Goal: Task Accomplishment & Management: Use online tool/utility

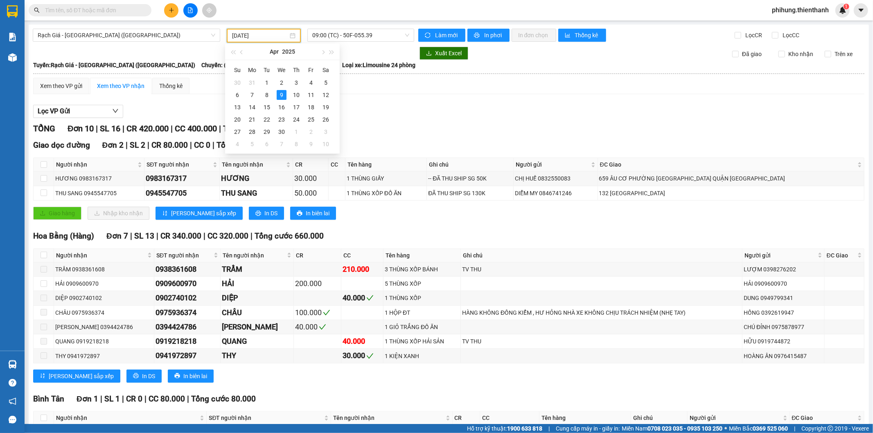
click at [261, 35] on input "[DATE]" at bounding box center [260, 35] width 56 height 9
type input "[DATE]"
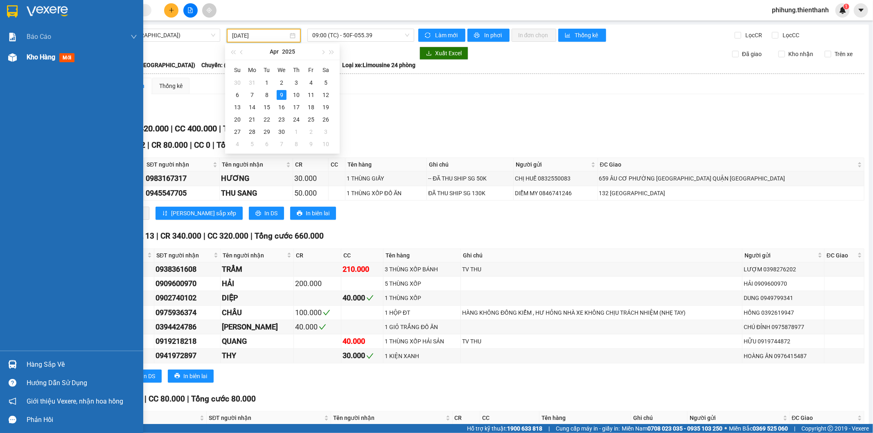
click at [14, 59] on img at bounding box center [12, 57] width 9 height 9
click at [43, 34] on span "Báo cáo" at bounding box center [39, 37] width 25 height 10
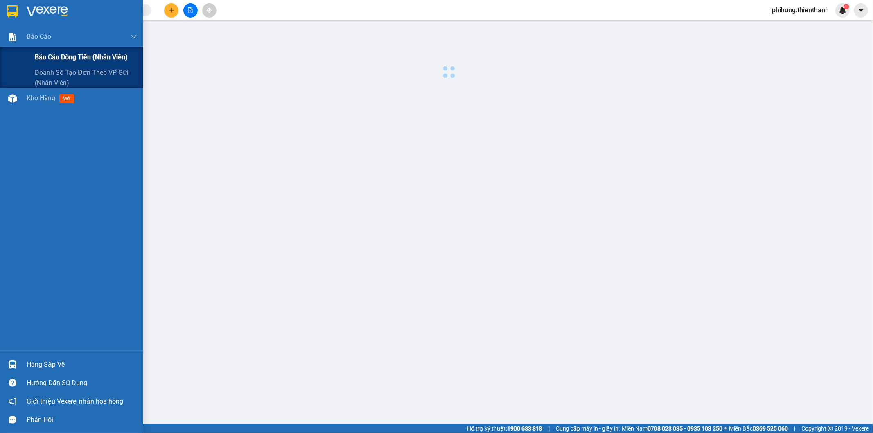
click at [52, 58] on span "Báo cáo dòng tiền (nhân viên)" at bounding box center [81, 57] width 93 height 10
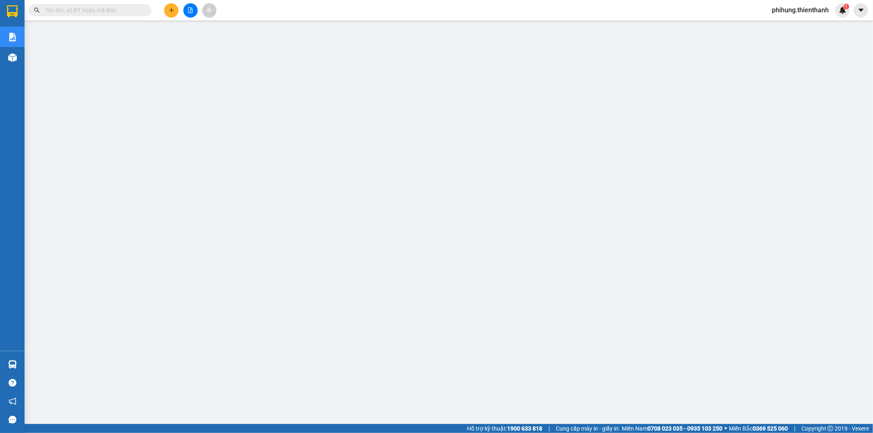
click at [190, 17] on button at bounding box center [190, 10] width 14 height 14
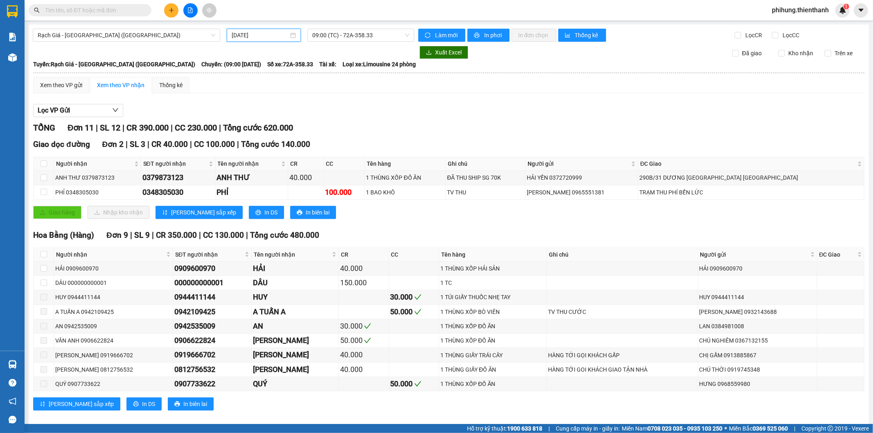
click at [265, 31] on input "[DATE]" at bounding box center [260, 35] width 57 height 9
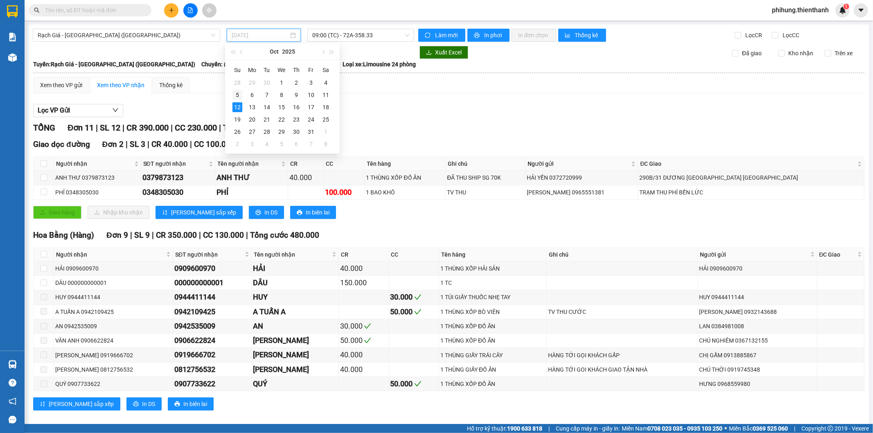
click at [236, 93] on div "5" at bounding box center [238, 95] width 10 height 10
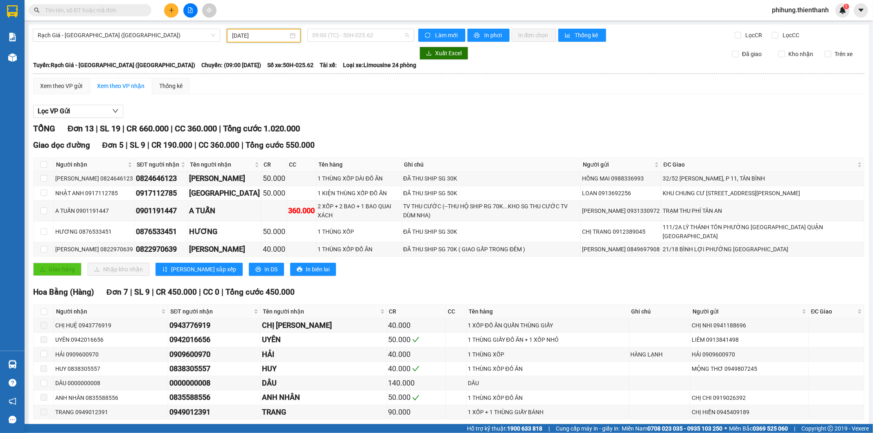
drag, startPoint x: 330, startPoint y: 34, endPoint x: 337, endPoint y: 68, distance: 34.6
click at [330, 34] on span "09:00 (TC) - 50H-025.62" at bounding box center [360, 35] width 97 height 12
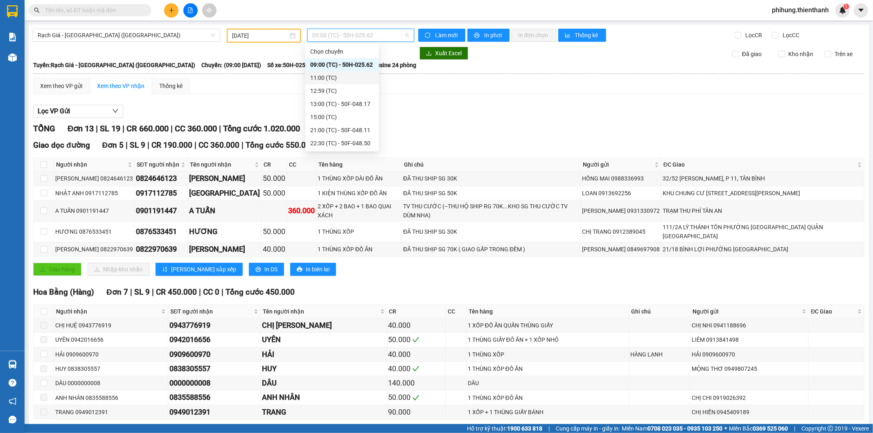
click at [342, 77] on div "11:00 (TC)" at bounding box center [342, 77] width 64 height 9
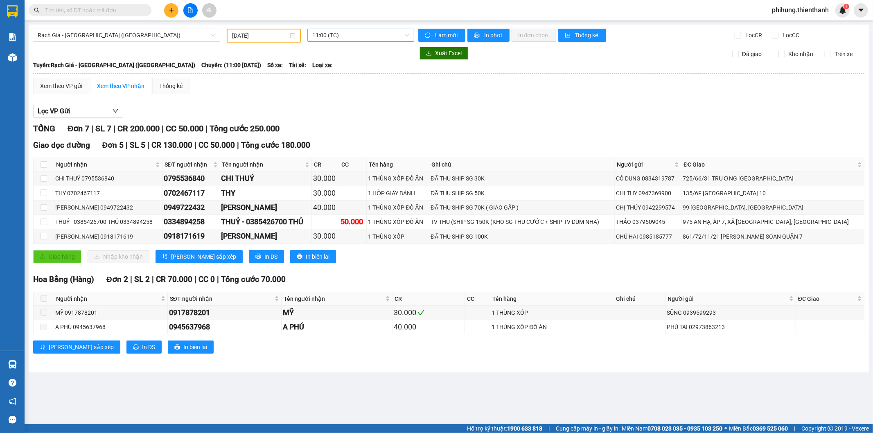
click at [342, 34] on span "11:00 (TC)" at bounding box center [360, 35] width 97 height 12
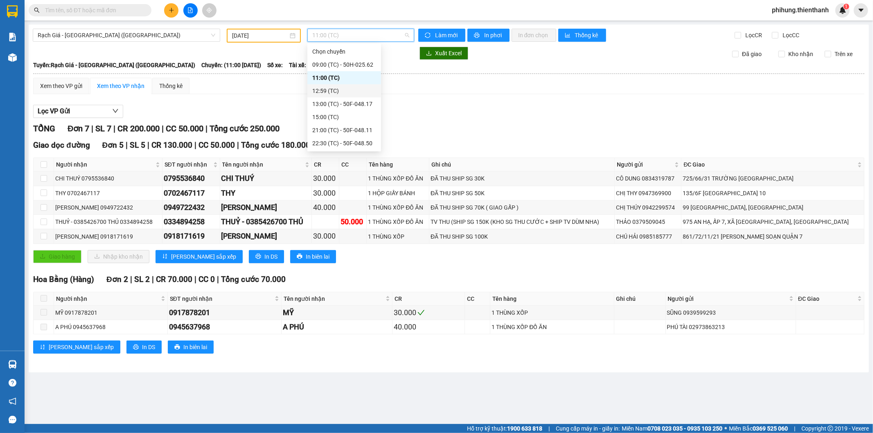
click at [343, 88] on div "12:59 (TC)" at bounding box center [344, 90] width 64 height 9
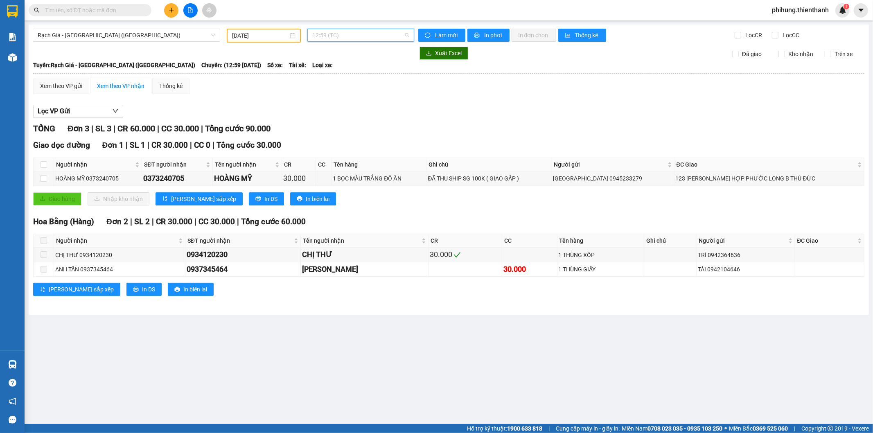
click at [353, 39] on span "12:59 (TC)" at bounding box center [360, 35] width 97 height 12
drag, startPoint x: 377, startPoint y: 30, endPoint x: 373, endPoint y: 56, distance: 26.1
click at [376, 30] on span "12:59 (TC)" at bounding box center [360, 35] width 97 height 12
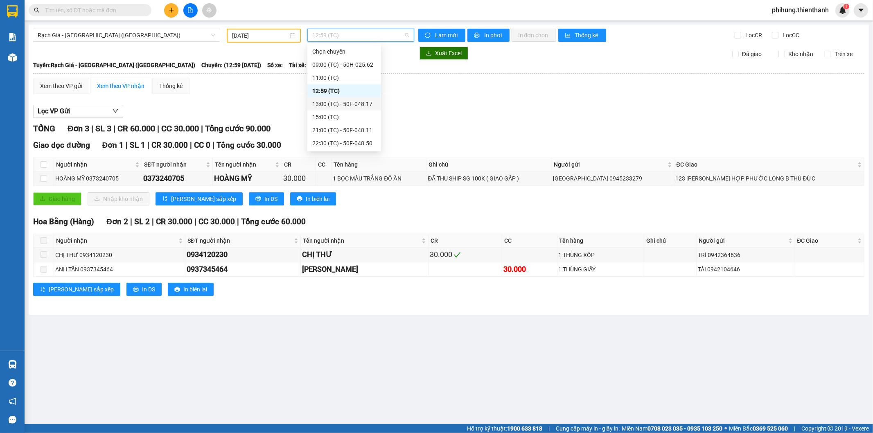
click at [357, 101] on div "13:00 (TC) - 50F-048.17" at bounding box center [344, 104] width 64 height 9
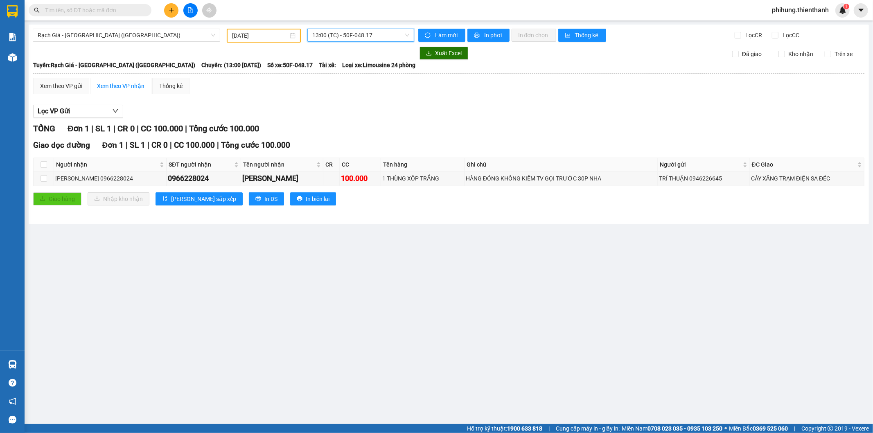
click at [379, 37] on span "13:00 (TC) - 50F-048.17" at bounding box center [360, 35] width 97 height 12
click at [360, 116] on div "15:00 (TC)" at bounding box center [344, 117] width 64 height 9
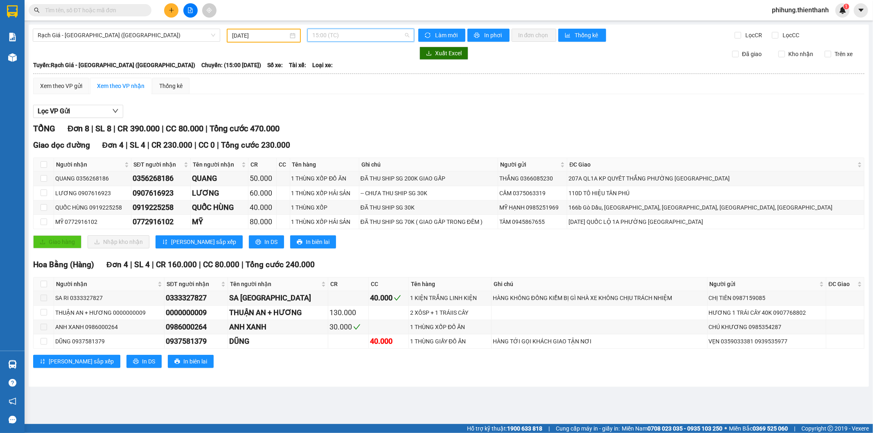
click at [373, 37] on span "15:00 (TC)" at bounding box center [360, 35] width 97 height 12
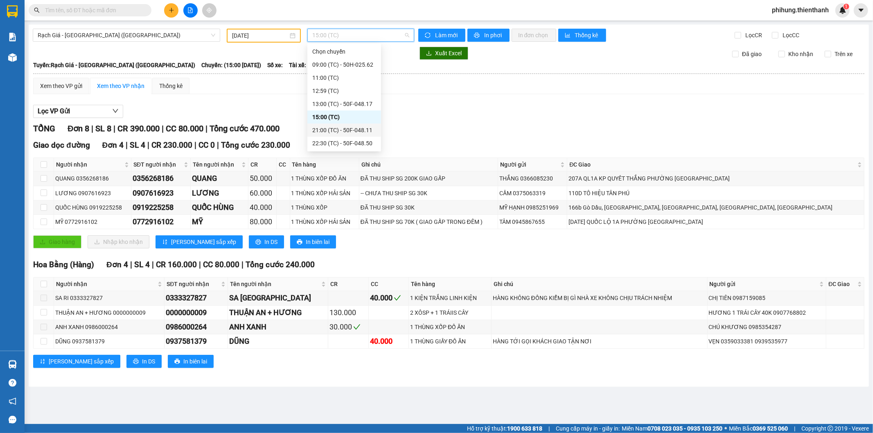
click at [359, 130] on div "21:00 (TC) - 50F-048.11" at bounding box center [344, 130] width 64 height 9
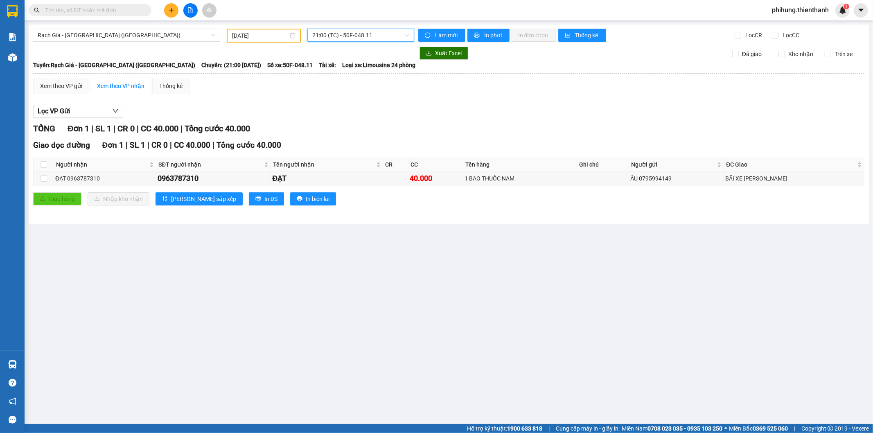
drag, startPoint x: 367, startPoint y: 33, endPoint x: 363, endPoint y: 68, distance: 35.0
click at [367, 34] on span "21:00 (TC) - 50F-048.11" at bounding box center [360, 35] width 97 height 12
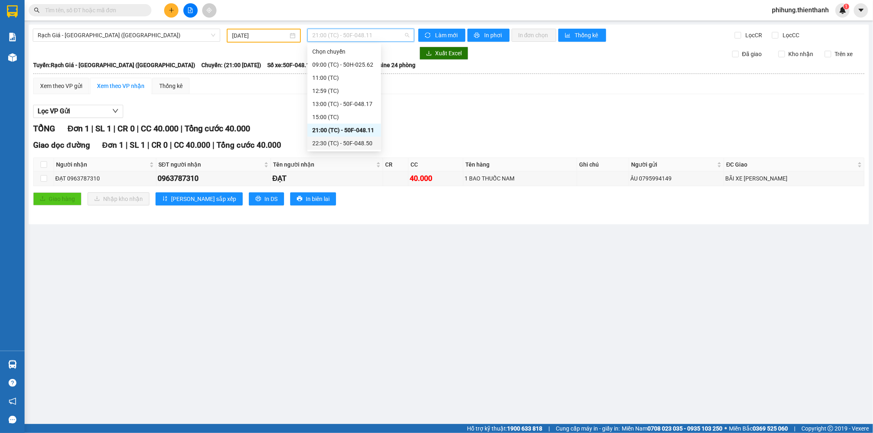
click at [351, 139] on div "22:30 (TC) - 50F-048.50" at bounding box center [345, 143] width 74 height 13
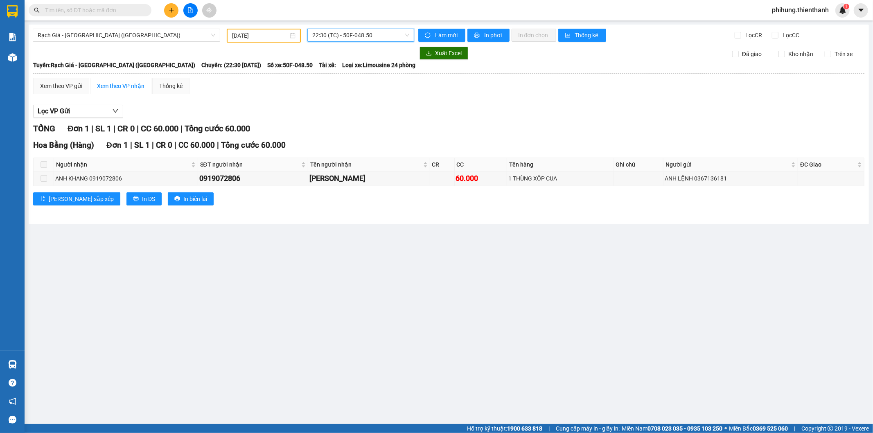
click at [355, 35] on span "22:30 (TC) - 50F-048.50" at bounding box center [360, 35] width 97 height 12
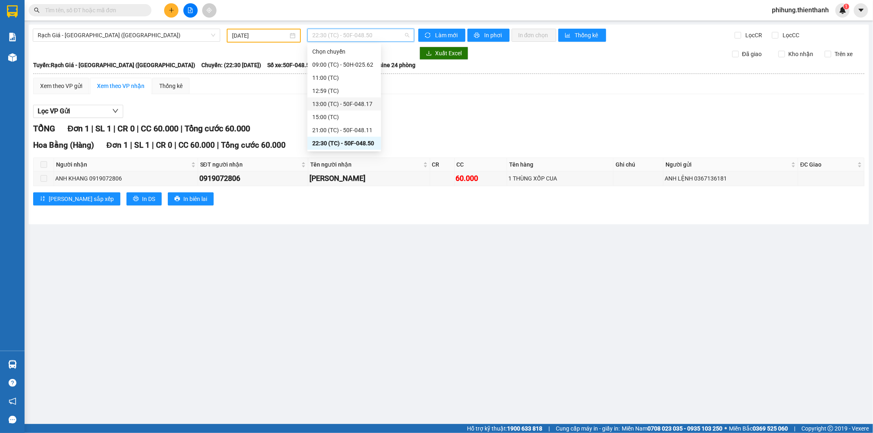
scroll to position [13, 0]
click at [357, 142] on div "23:00 (TC) - 50H-025.62" at bounding box center [344, 143] width 64 height 9
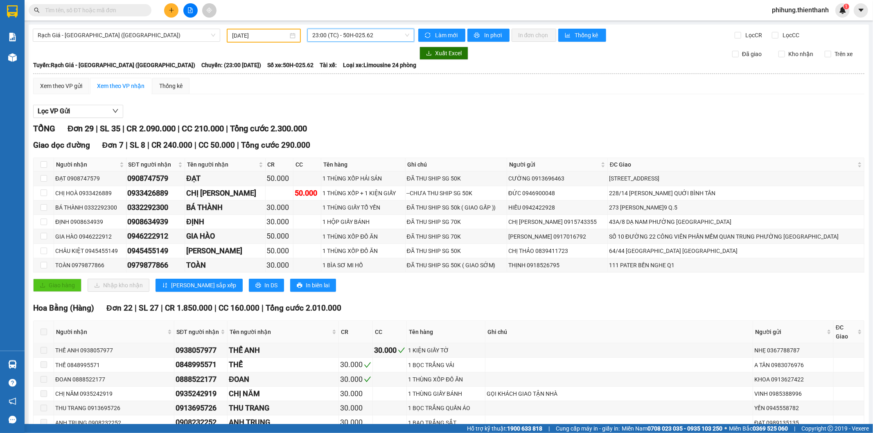
click at [258, 31] on div "[DATE]" at bounding box center [264, 36] width 74 height 14
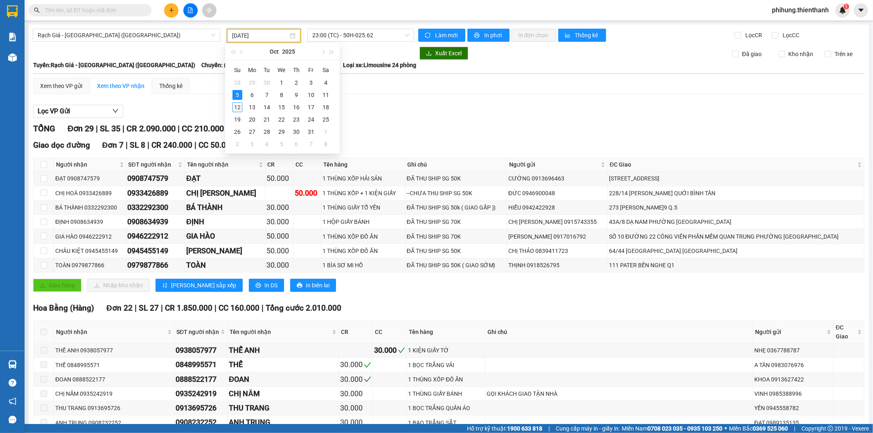
click at [259, 34] on input "[DATE]" at bounding box center [260, 35] width 56 height 9
click at [256, 94] on div "6" at bounding box center [252, 95] width 10 height 10
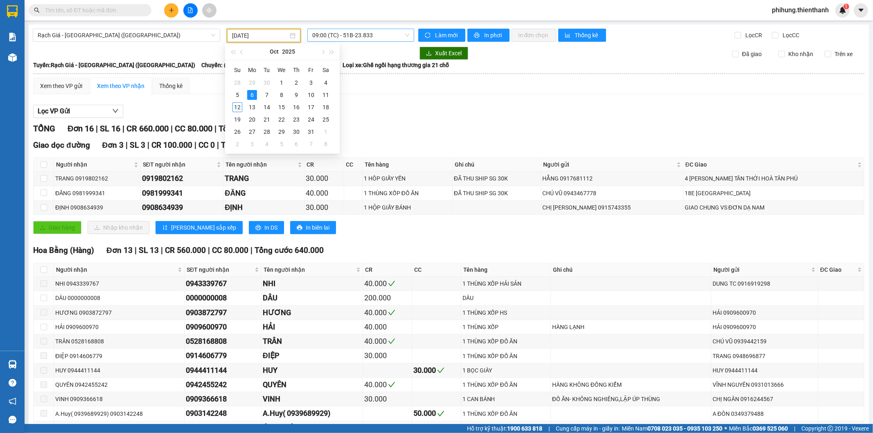
click at [364, 37] on span "09:00 (TC) - 51B-23.833" at bounding box center [360, 35] width 97 height 12
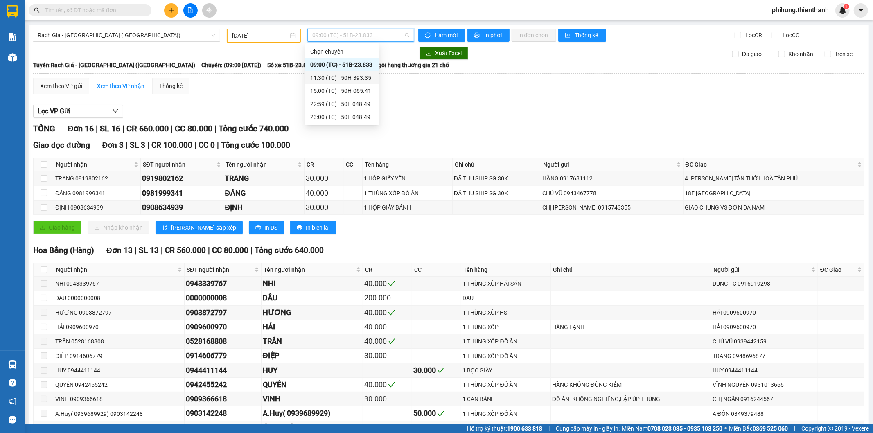
click at [355, 74] on div "11:30 (TC) - 50H-393.35" at bounding box center [342, 77] width 64 height 9
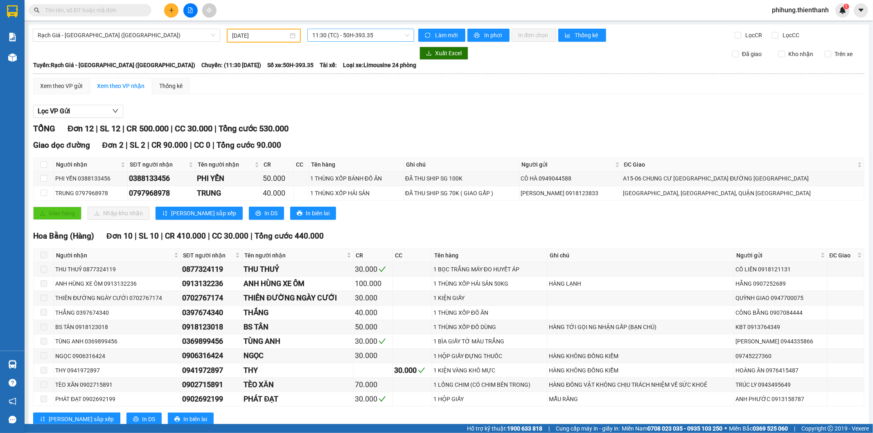
click at [371, 32] on span "11:30 (TC) - 50H-393.35" at bounding box center [360, 35] width 97 height 12
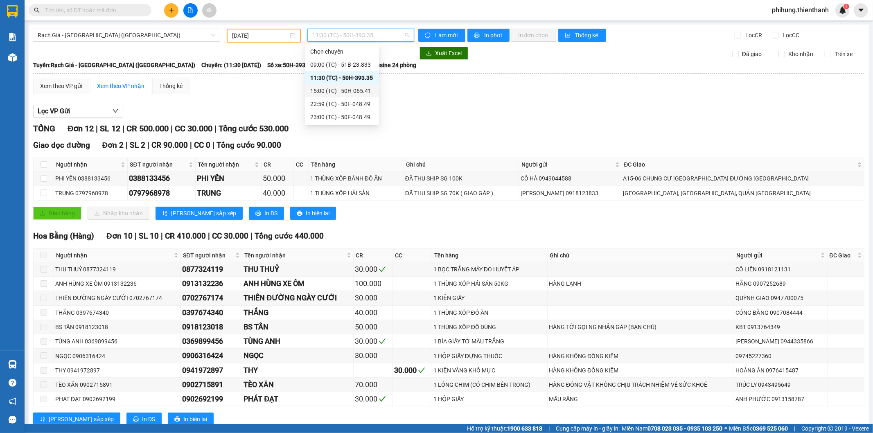
click at [353, 93] on div "15:00 (TC) - 50H-065.41" at bounding box center [342, 90] width 64 height 9
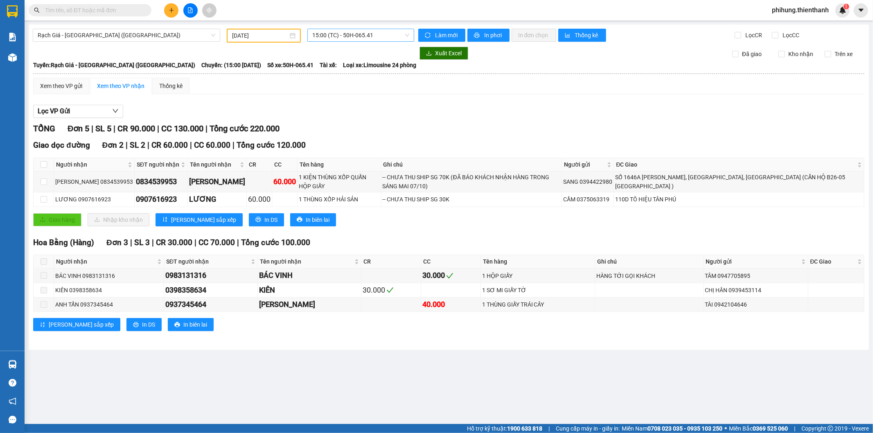
click at [407, 39] on span "15:00 (TC) - 50H-065.41" at bounding box center [360, 35] width 97 height 12
click at [347, 103] on div "22:59 (TC) - 50F-048.49" at bounding box center [344, 104] width 64 height 9
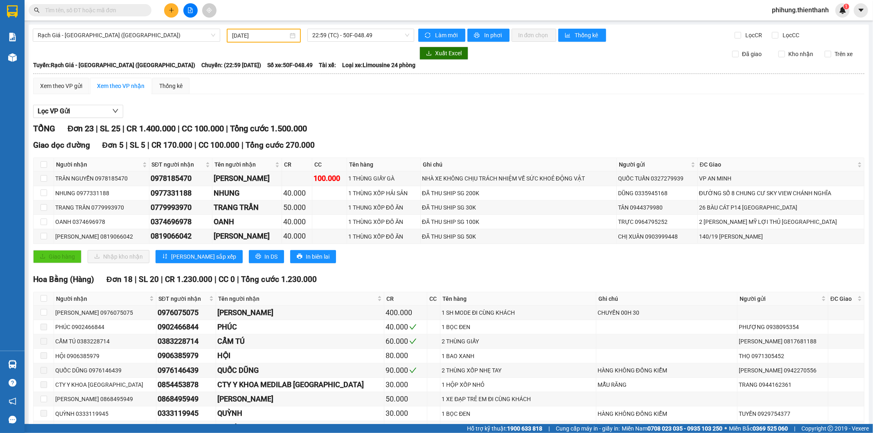
click at [373, 27] on div "Rạch Giá - [GEOGRAPHIC_DATA] ([GEOGRAPHIC_DATA]) [DATE] 22:59 (TC) - 50F-048.49…" at bounding box center [449, 314] width 841 height 579
click at [358, 31] on span "22:59 (TC) - 50F-048.49" at bounding box center [360, 35] width 97 height 12
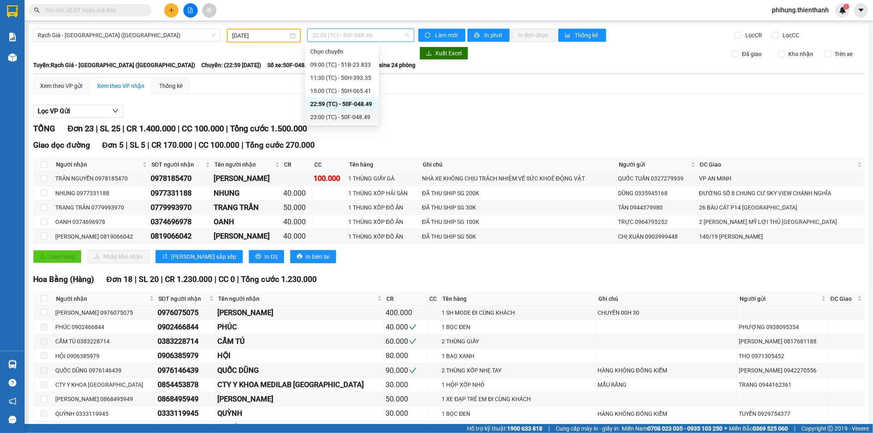
click at [353, 111] on div "23:00 (TC) - 50F-048.49" at bounding box center [342, 117] width 74 height 13
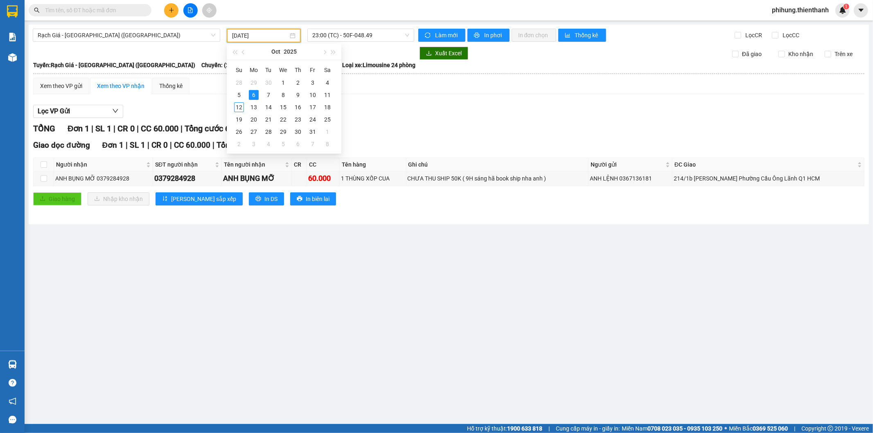
click at [267, 37] on input "[DATE]" at bounding box center [260, 35] width 56 height 9
drag, startPoint x: 268, startPoint y: 92, endPoint x: 313, endPoint y: 14, distance: 90.6
click at [312, 14] on body "Kết quả tìm kiếm ( 0 ) Bộ lọc No Data phihung.thienthanh 1 Báo cáo Báo cáo dòng…" at bounding box center [436, 216] width 873 height 433
click at [343, 23] on main "Rạch Giá - [GEOGRAPHIC_DATA] ([GEOGRAPHIC_DATA]) [DATE] 23:00 (TC) - 50F-048.49…" at bounding box center [436, 212] width 873 height 424
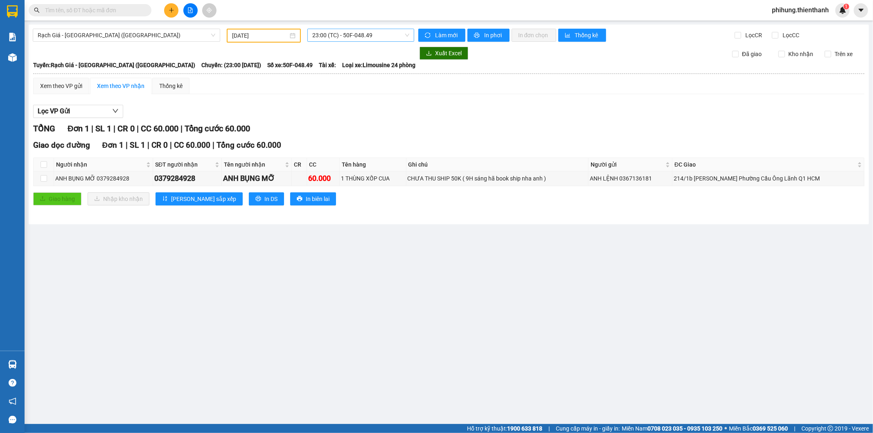
click at [350, 33] on span "23:00 (TC) - 50F-048.49" at bounding box center [360, 35] width 97 height 12
click at [263, 34] on input "[DATE]" at bounding box center [260, 35] width 56 height 9
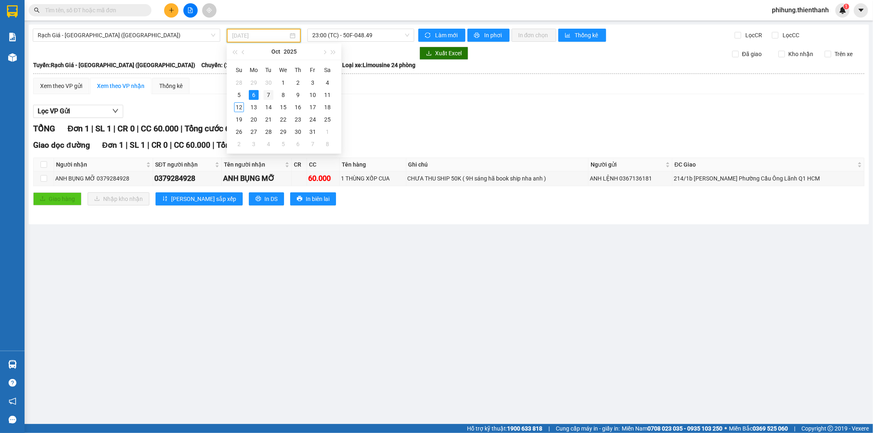
click at [268, 97] on div "7" at bounding box center [269, 95] width 10 height 10
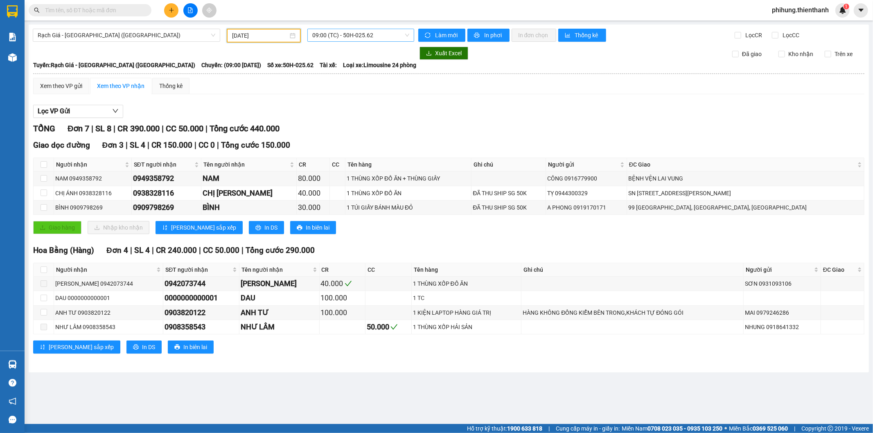
drag, startPoint x: 333, startPoint y: 42, endPoint x: 337, endPoint y: 32, distance: 11.4
click at [333, 41] on div "Rạch Giá - [GEOGRAPHIC_DATA] ([GEOGRAPHIC_DATA]) [DATE] 09:00 (TC) - 50H-025.62…" at bounding box center [449, 199] width 841 height 348
click at [337, 31] on span "09:00 (TC) - 50H-025.62" at bounding box center [360, 35] width 97 height 12
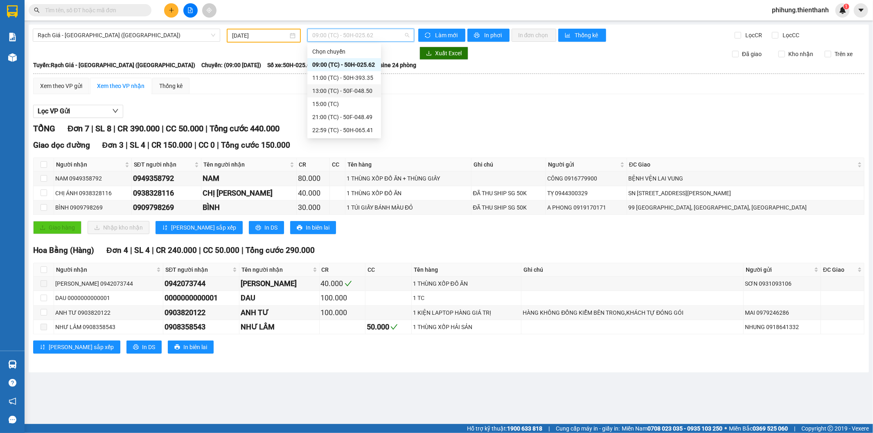
click at [340, 76] on div "11:00 (TC) - 50H-393.35" at bounding box center [344, 77] width 64 height 9
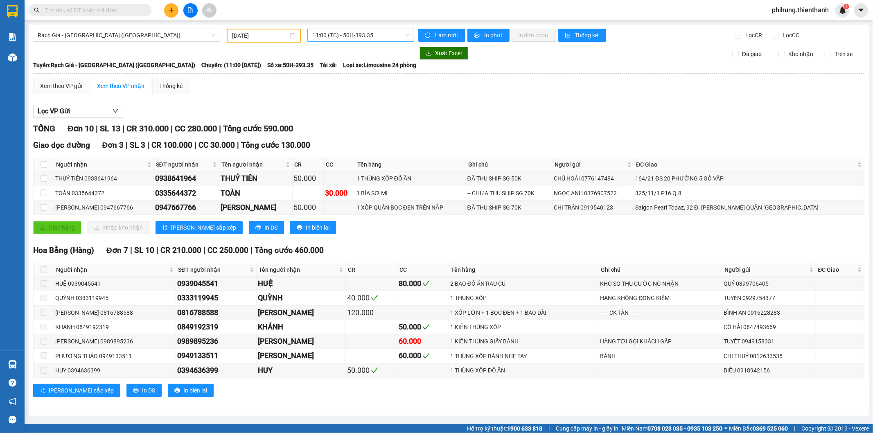
click at [375, 30] on span "11:00 (TC) - 50H-393.35" at bounding box center [360, 35] width 97 height 12
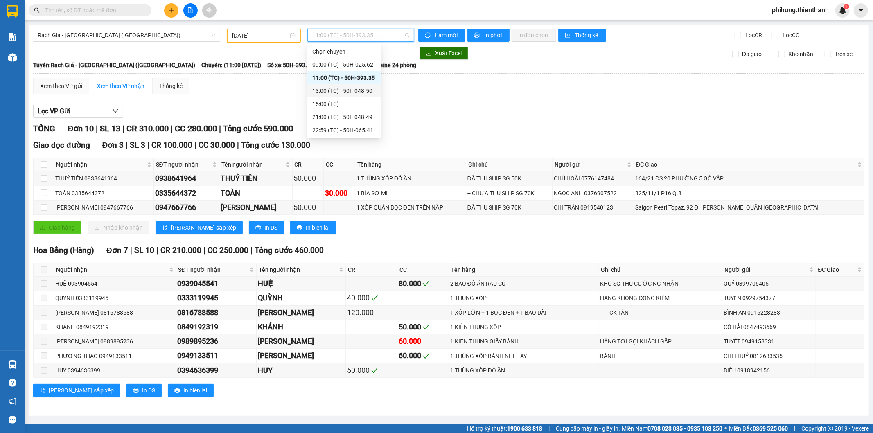
click at [360, 93] on div "13:00 (TC) - 50F-048.50" at bounding box center [344, 90] width 64 height 9
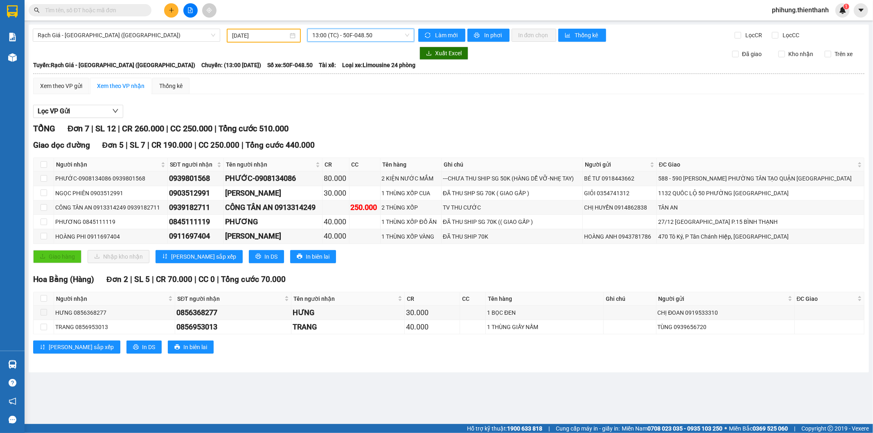
click at [371, 34] on span "13:00 (TC) - 50F-048.50" at bounding box center [360, 35] width 97 height 12
click at [357, 32] on span "13:00 (TC) - 50F-048.50" at bounding box center [360, 35] width 97 height 12
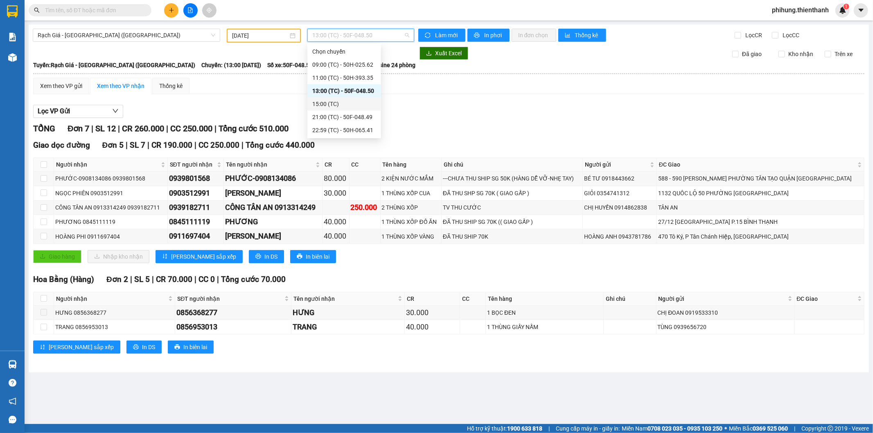
click at [354, 104] on div "15:00 (TC)" at bounding box center [344, 104] width 64 height 9
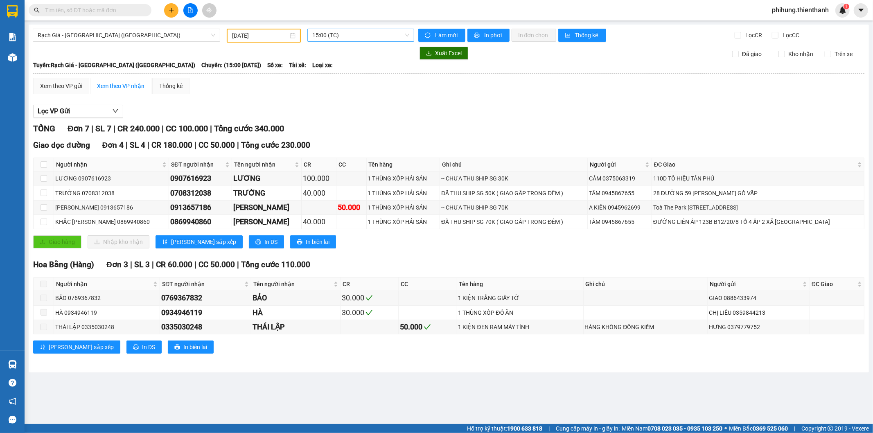
click at [368, 31] on span "15:00 (TC)" at bounding box center [360, 35] width 97 height 12
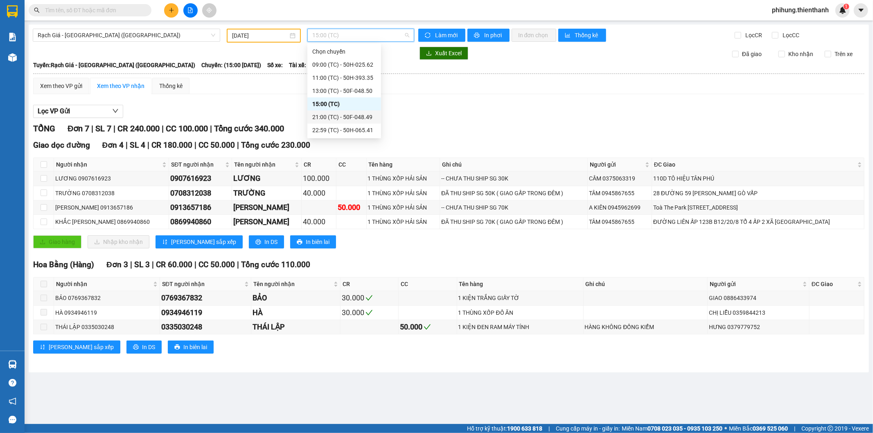
click at [350, 112] on div "21:00 (TC) - 50F-048.49" at bounding box center [345, 117] width 74 height 13
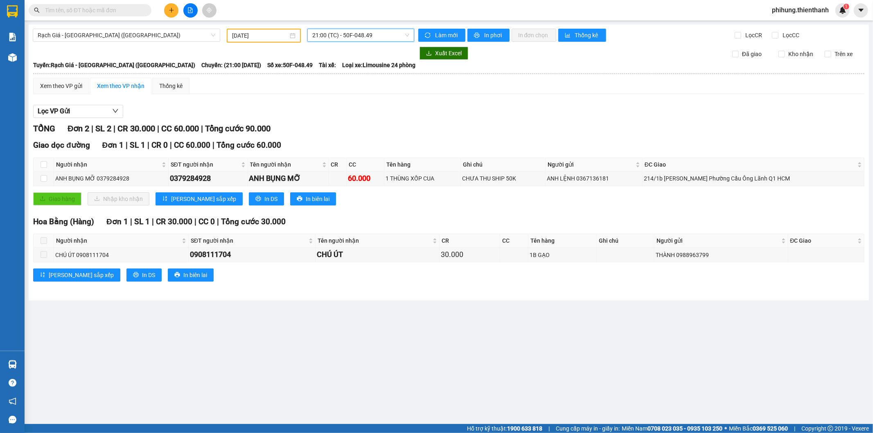
click at [366, 37] on span "21:00 (TC) - 50F-048.49" at bounding box center [360, 35] width 97 height 12
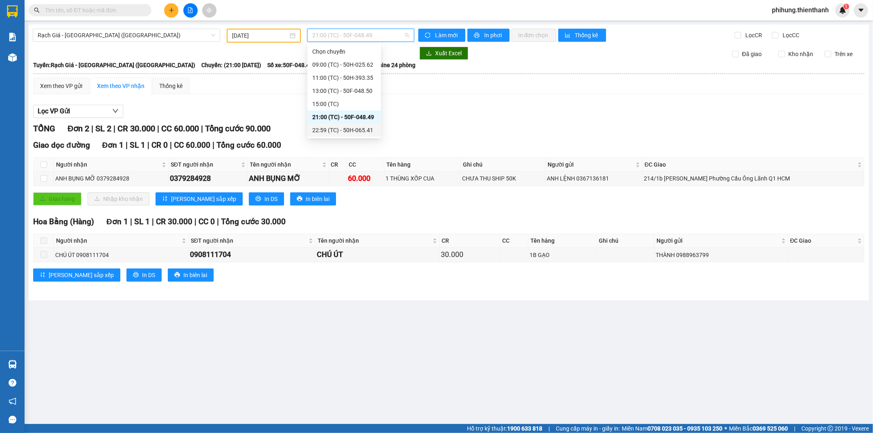
click at [354, 127] on div "22:59 (TC) - 50H-065.41" at bounding box center [344, 130] width 64 height 9
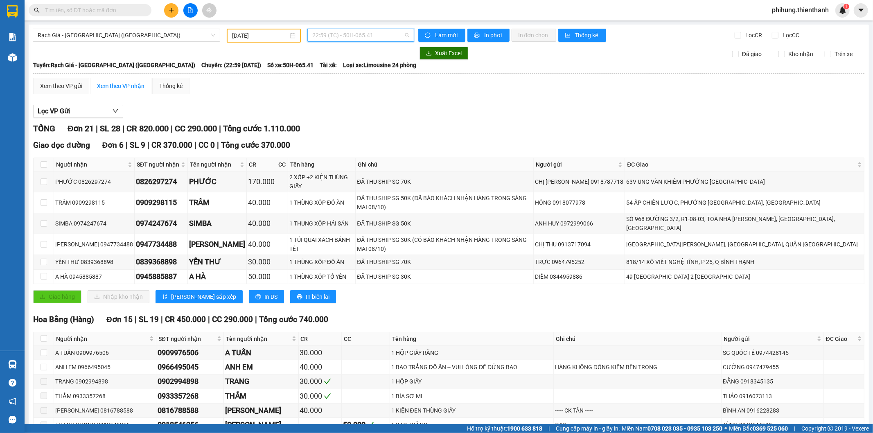
click at [337, 34] on span "22:59 (TC) - 50H-065.41" at bounding box center [360, 35] width 97 height 12
click at [270, 40] on div "[DATE]" at bounding box center [264, 36] width 74 height 14
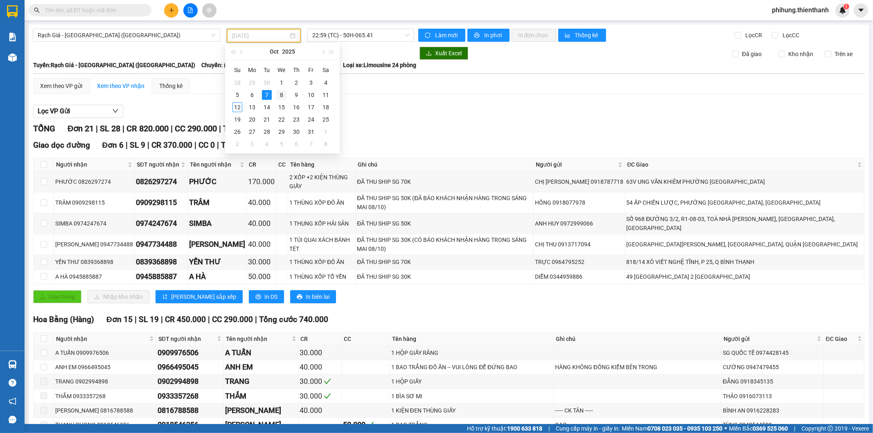
click at [276, 93] on td "8" at bounding box center [281, 95] width 15 height 12
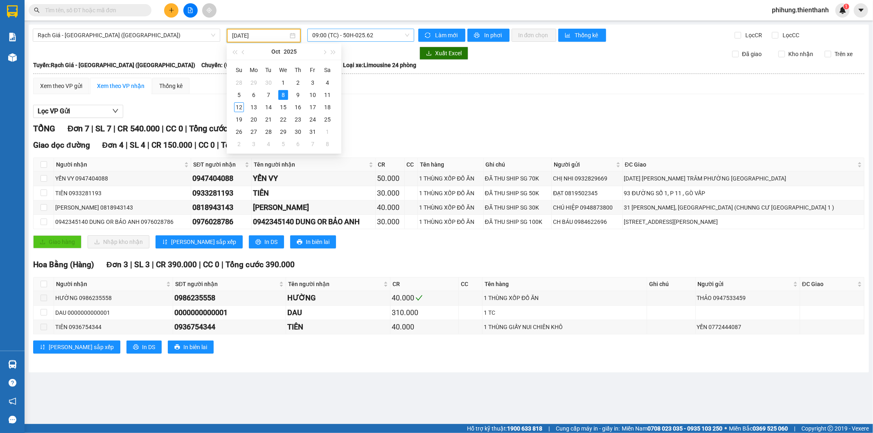
click at [370, 38] on span "09:00 (TC) - 50H-025.62" at bounding box center [360, 35] width 97 height 12
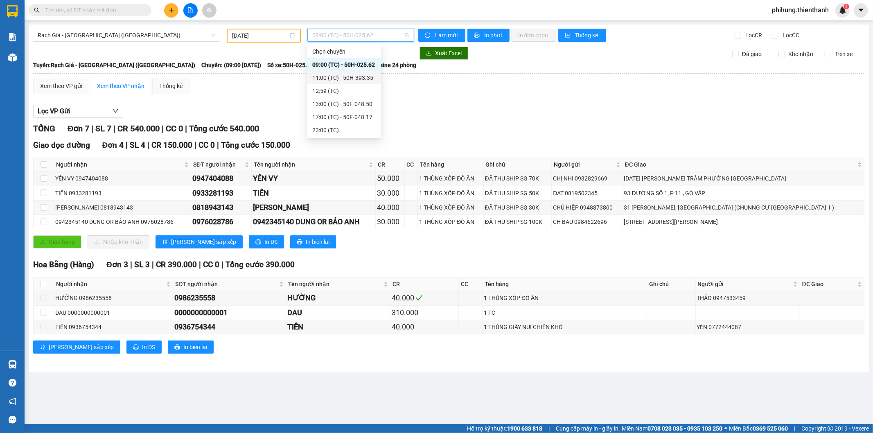
click at [364, 71] on div "11:00 (TC) - 50H-393.35" at bounding box center [345, 77] width 74 height 13
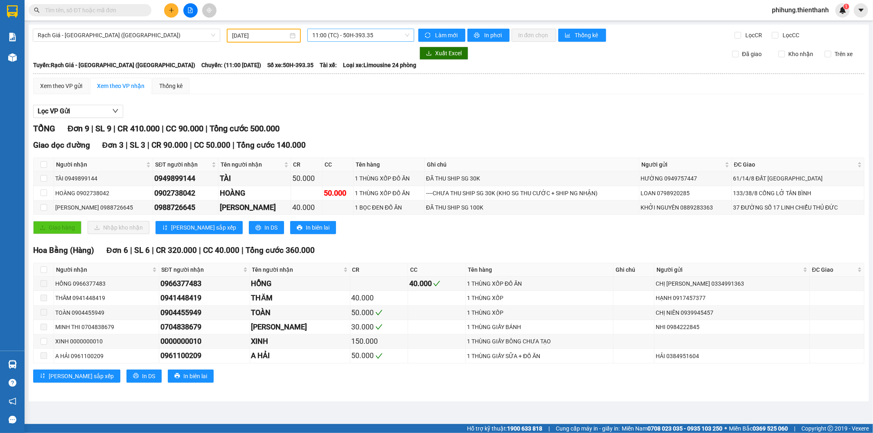
click at [339, 32] on span "11:00 (TC) - 50H-393.35" at bounding box center [360, 35] width 97 height 12
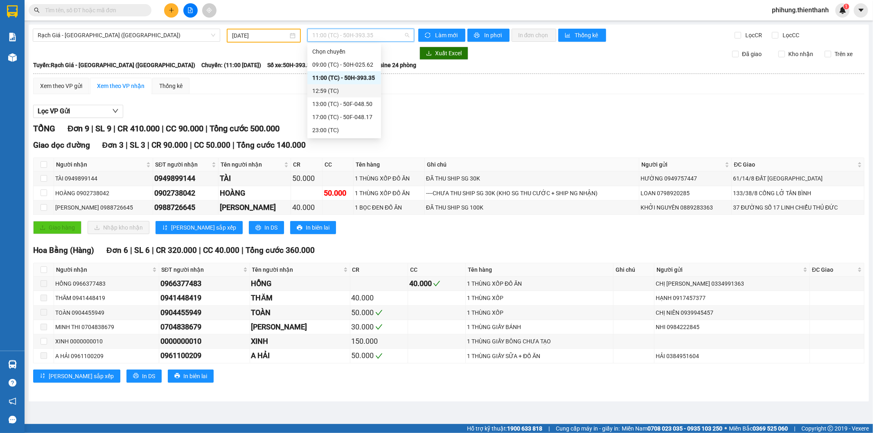
drag, startPoint x: 340, startPoint y: 82, endPoint x: 340, endPoint y: 93, distance: 11.5
click at [340, 93] on div "Chọn chuyến 09:00 (TC) - 50H-025.62 11:00 (TC) - 50H-393.35 12:59 (TC) 13:00 (T…" at bounding box center [345, 91] width 74 height 92
drag, startPoint x: 340, startPoint y: 93, endPoint x: 354, endPoint y: 52, distance: 43.3
click at [340, 93] on div "12:59 (TC)" at bounding box center [344, 90] width 64 height 9
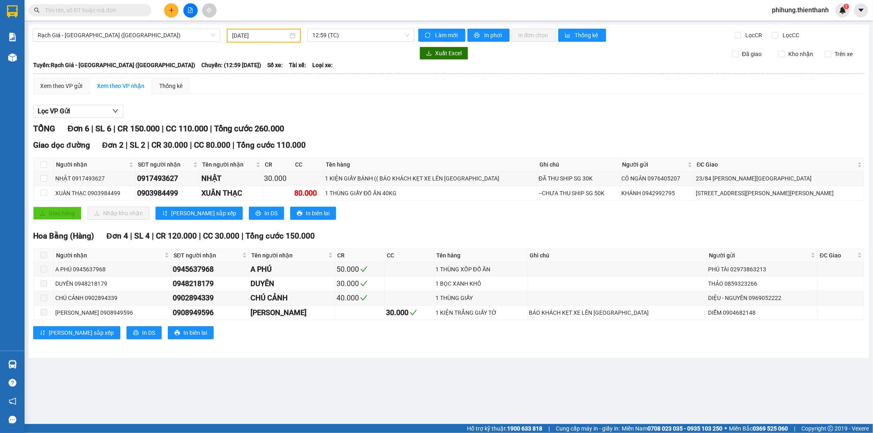
drag, startPoint x: 355, startPoint y: 31, endPoint x: 355, endPoint y: 43, distance: 11.9
click at [355, 31] on span "12:59 (TC)" at bounding box center [360, 35] width 97 height 12
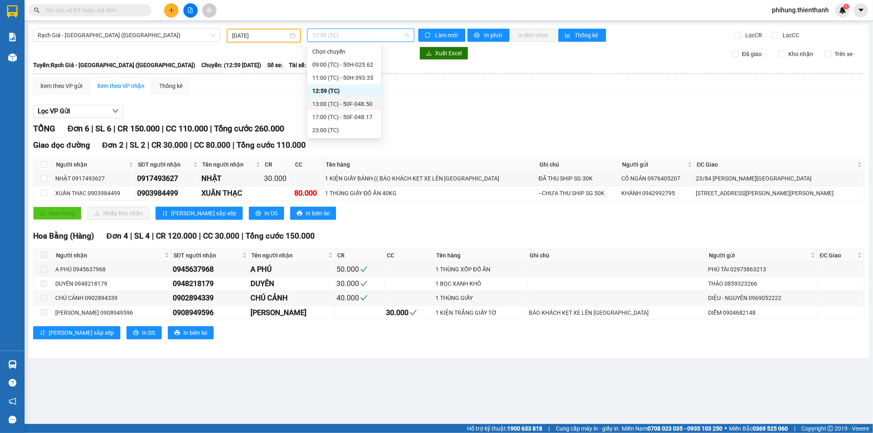
click at [344, 104] on div "13:00 (TC) - 50F-048.50" at bounding box center [344, 104] width 64 height 9
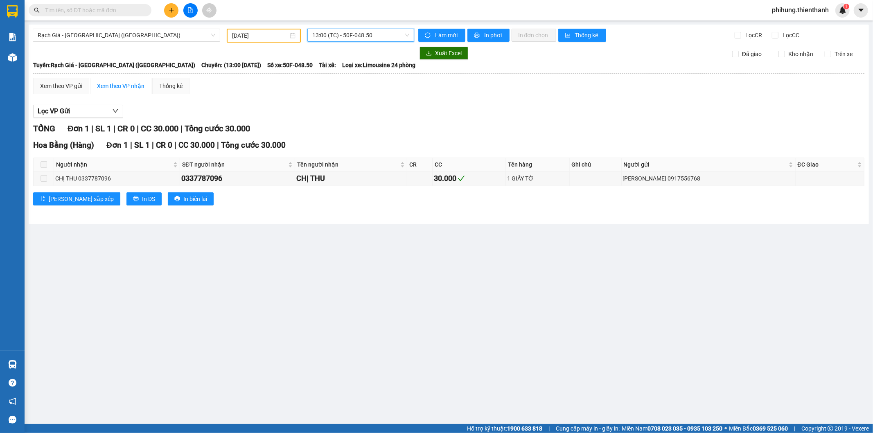
drag, startPoint x: 366, startPoint y: 34, endPoint x: 351, endPoint y: 100, distance: 67.9
click at [365, 34] on span "13:00 (TC) - 50F-048.50" at bounding box center [360, 35] width 97 height 12
click at [349, 122] on div "17:00 (TC) - 50F-048.17" at bounding box center [345, 117] width 74 height 13
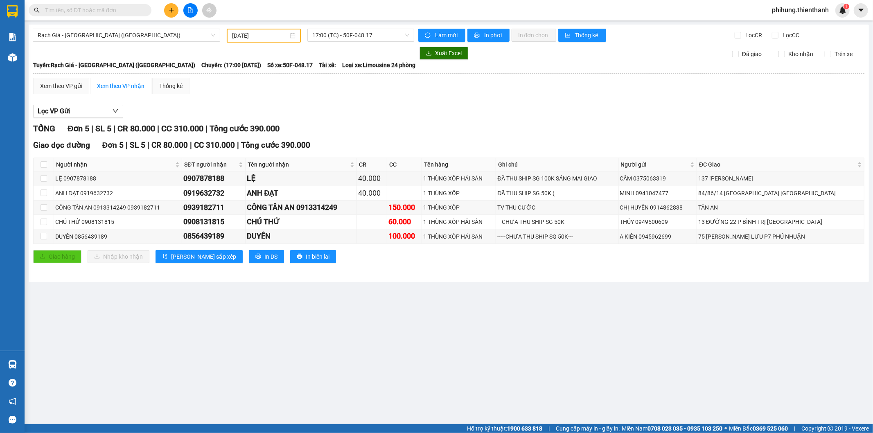
click at [366, 26] on div "Rạch Giá - [GEOGRAPHIC_DATA] ([GEOGRAPHIC_DATA]) [DATE] 17:00 (TC) - 50F-048.17…" at bounding box center [449, 154] width 841 height 258
click at [366, 28] on div "Rạch Giá - [GEOGRAPHIC_DATA] ([GEOGRAPHIC_DATA]) [DATE] 17:00 (TC) - 50F-048.17…" at bounding box center [449, 154] width 841 height 258
click at [367, 43] on div "Rạch Giá - [GEOGRAPHIC_DATA] ([GEOGRAPHIC_DATA]) [DATE] 17:00 (TC) - 50F-048.17…" at bounding box center [449, 154] width 841 height 258
click at [370, 39] on span "17:00 (TC) - 50F-048.17" at bounding box center [360, 35] width 97 height 12
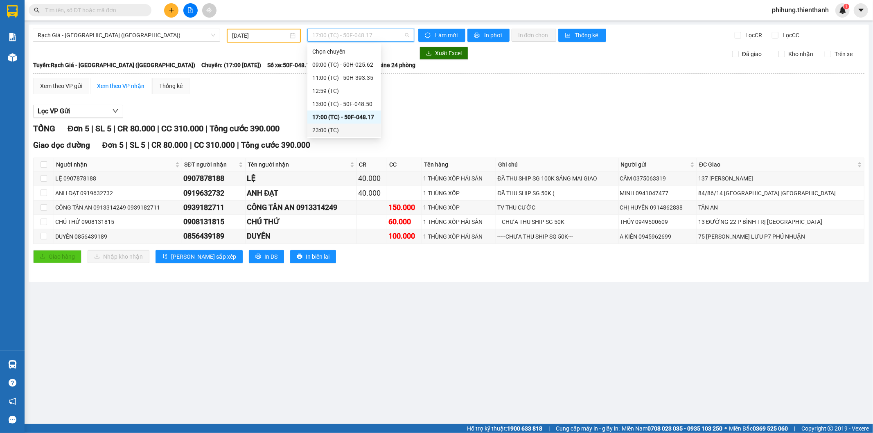
click at [349, 136] on div "23:00 (TC)" at bounding box center [345, 130] width 74 height 13
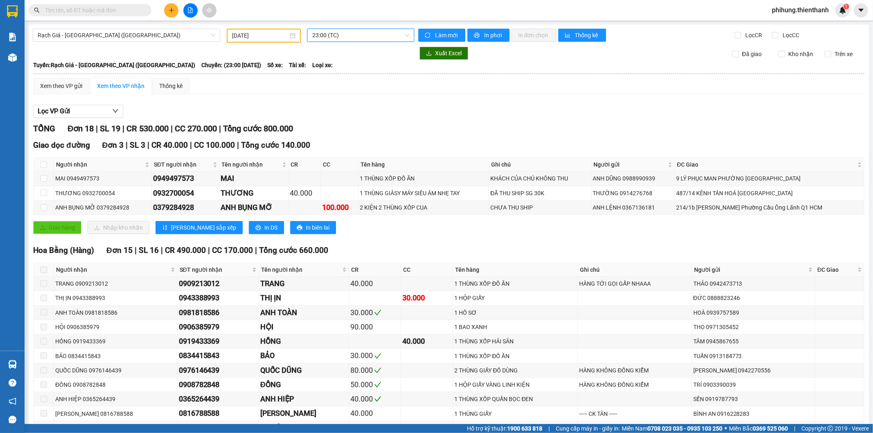
click at [265, 36] on input "[DATE]" at bounding box center [260, 35] width 56 height 9
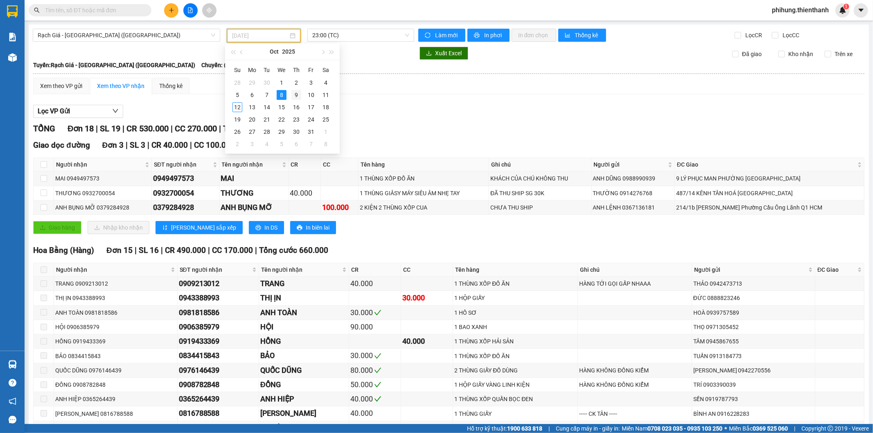
click at [294, 99] on div "9" at bounding box center [297, 95] width 10 height 10
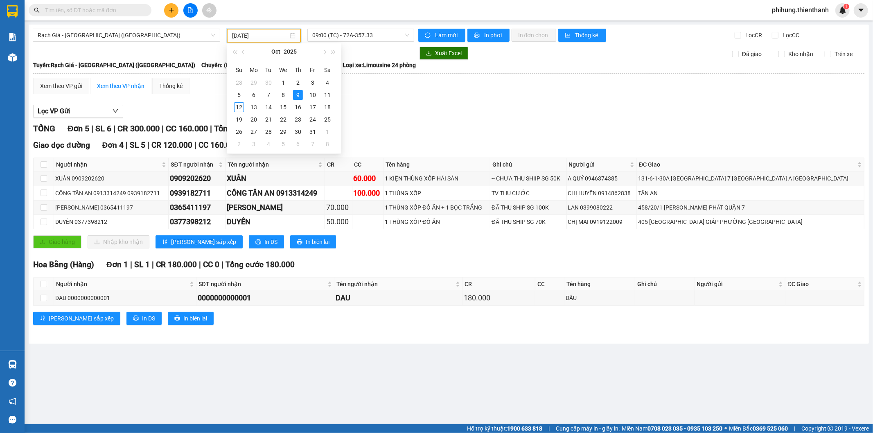
click at [387, 25] on div "Rạch Giá - [GEOGRAPHIC_DATA] ([GEOGRAPHIC_DATA]) [DATE] 09:00 (TC) - 72A-357.33…" at bounding box center [449, 184] width 841 height 319
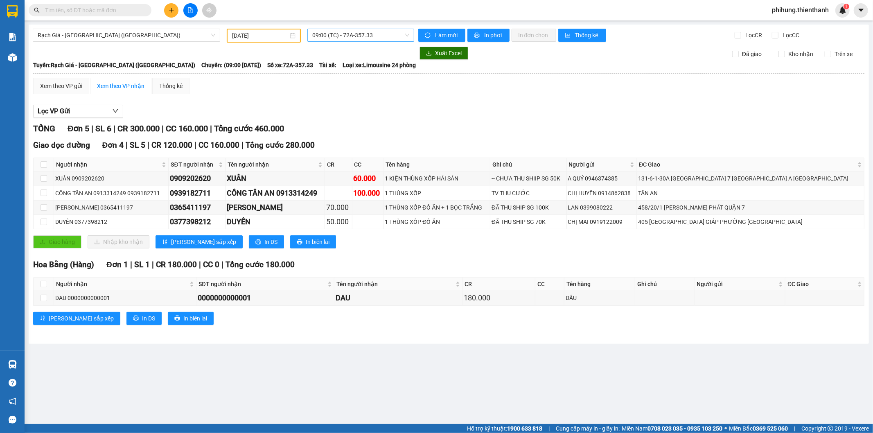
click at [387, 29] on div "09:00 (TC) - 72A-357.33" at bounding box center [361, 35] width 106 height 13
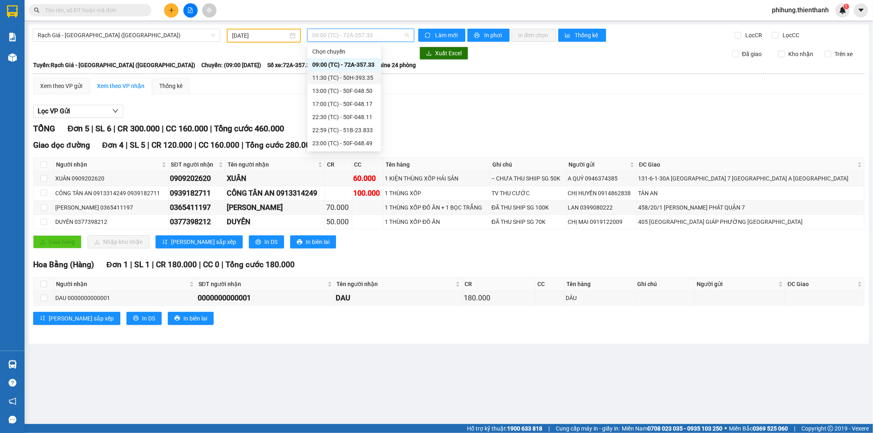
click at [371, 79] on div "11:30 (TC) - 50H-393.35" at bounding box center [344, 77] width 64 height 9
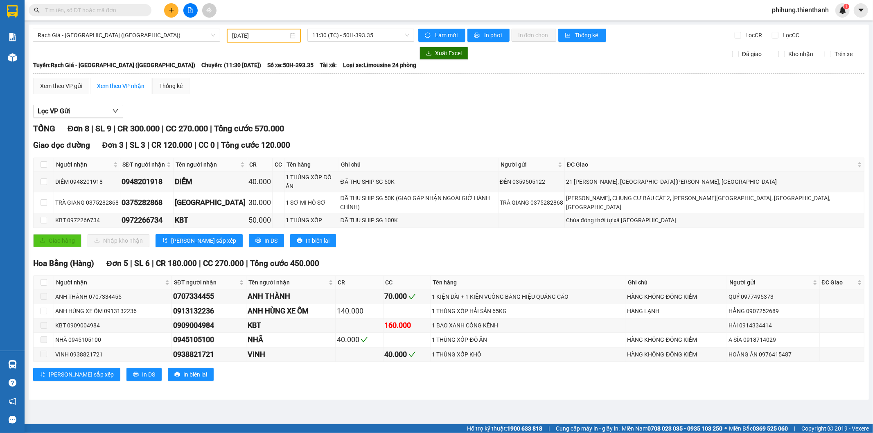
click at [371, 27] on div "Rạch Giá - [GEOGRAPHIC_DATA] ([GEOGRAPHIC_DATA]) [DATE] 11:30 (TC) - 50H-393.35…" at bounding box center [449, 213] width 841 height 376
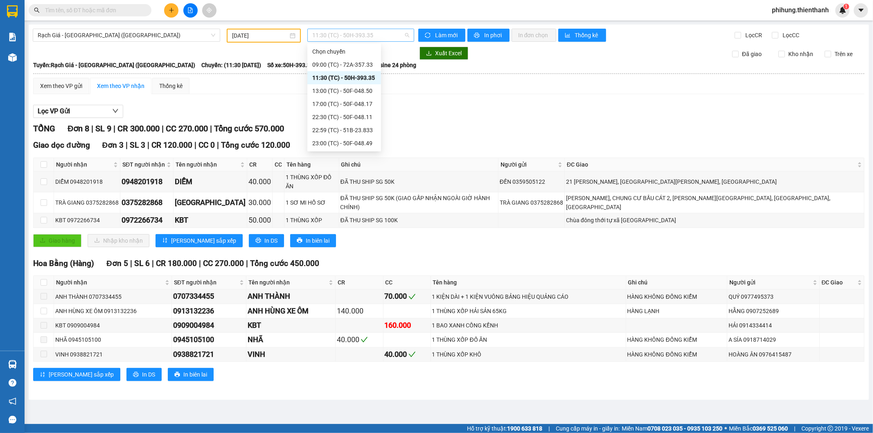
click at [370, 38] on span "11:30 (TC) - 50H-393.35" at bounding box center [360, 35] width 97 height 12
click at [353, 88] on div "13:00 (TC) - 50F-048.50" at bounding box center [344, 90] width 64 height 9
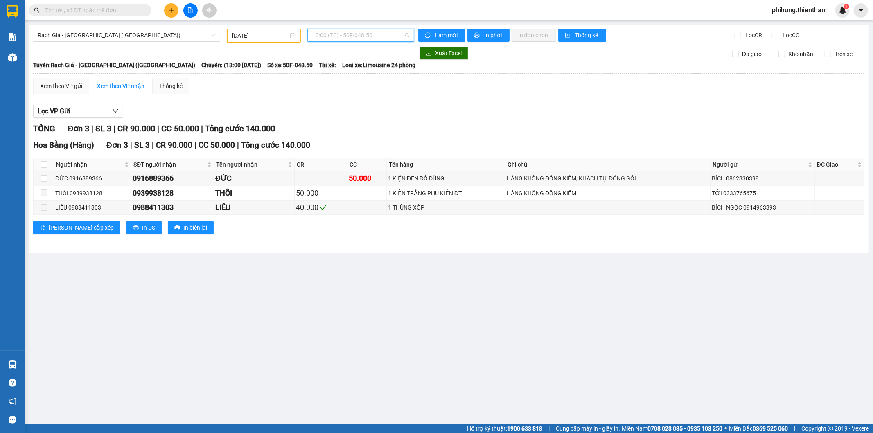
click at [364, 30] on span "13:00 (TC) - 50F-048.50" at bounding box center [360, 35] width 97 height 12
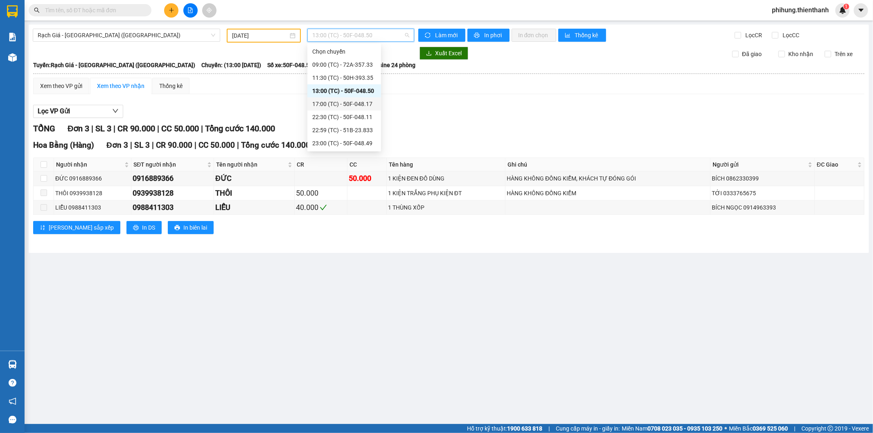
click at [352, 100] on div "17:00 (TC) - 50F-048.17" at bounding box center [344, 104] width 64 height 9
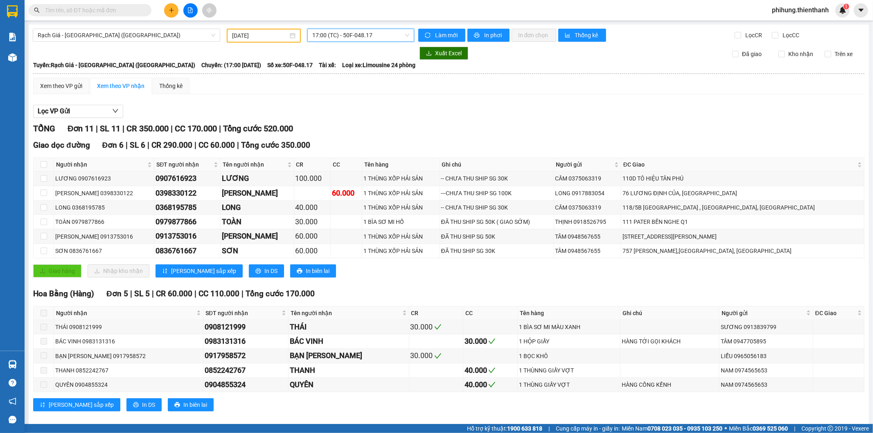
click at [367, 35] on span "17:00 (TC) - 50F-048.17" at bounding box center [360, 35] width 97 height 12
click at [368, 34] on span "17:00 (TC) - 50F-048.17" at bounding box center [360, 35] width 97 height 12
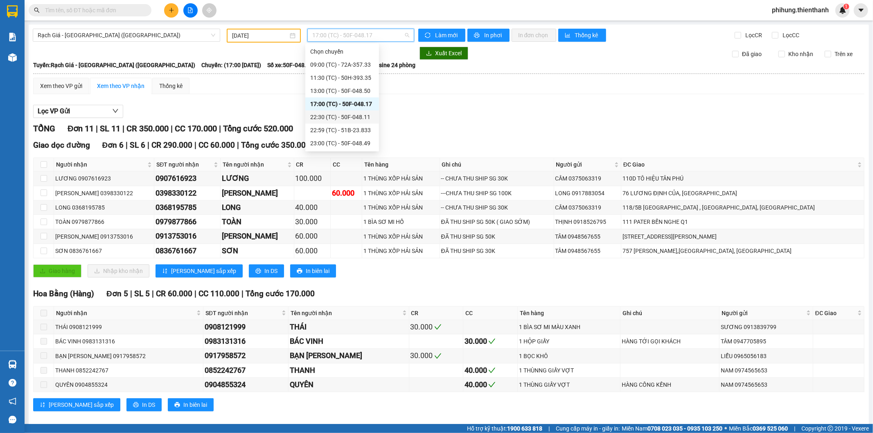
click at [346, 117] on div "22:30 (TC) - 50F-048.11" at bounding box center [342, 117] width 64 height 9
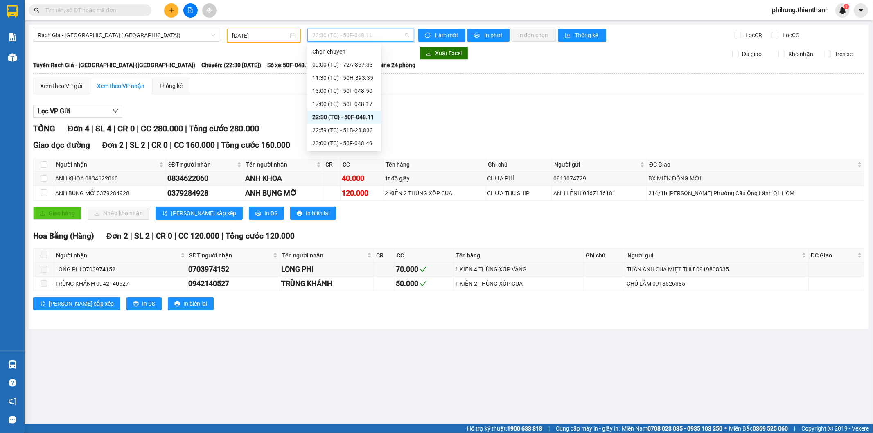
click at [366, 33] on span "22:30 (TC) - 50F-048.11" at bounding box center [360, 35] width 97 height 12
click at [348, 128] on div "22:59 (TC) - 51B-23.833" at bounding box center [344, 130] width 64 height 9
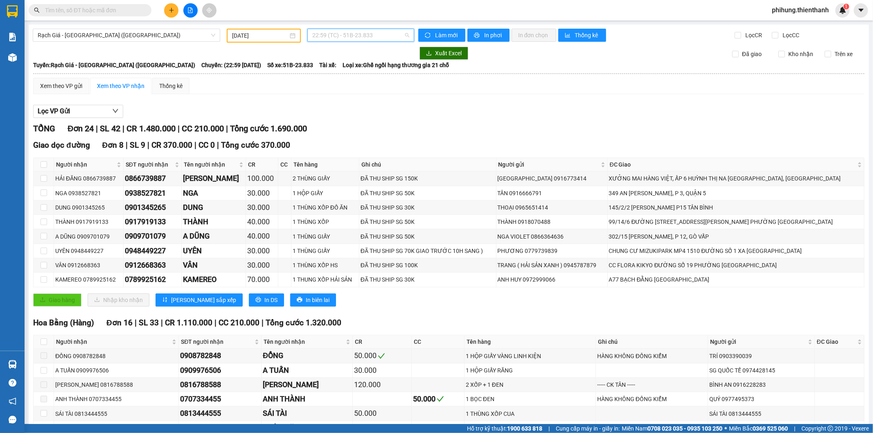
drag, startPoint x: 362, startPoint y: 31, endPoint x: 357, endPoint y: 34, distance: 5.7
click at [362, 31] on span "22:59 (TC) - 51B-23.833" at bounding box center [360, 35] width 97 height 12
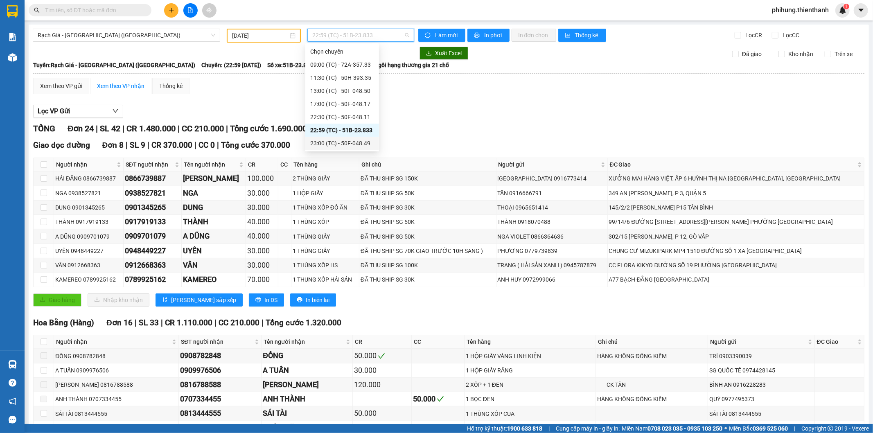
click at [342, 141] on div "23:00 (TC) - 50F-048.49" at bounding box center [342, 143] width 64 height 9
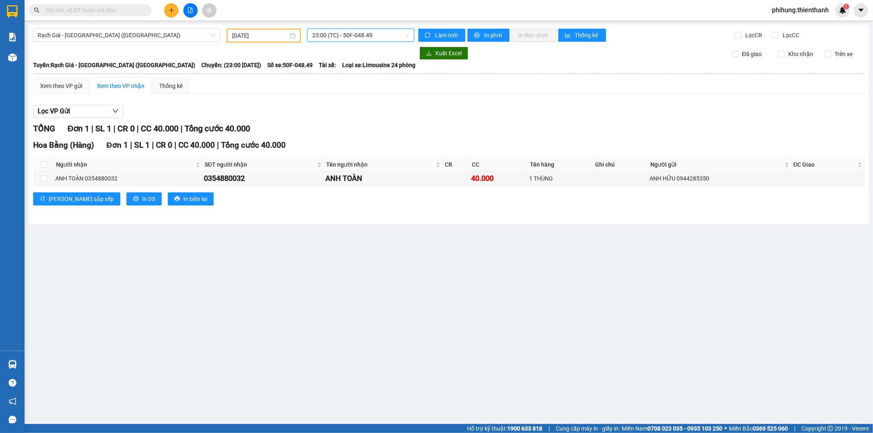
click at [271, 38] on input "[DATE]" at bounding box center [260, 35] width 56 height 9
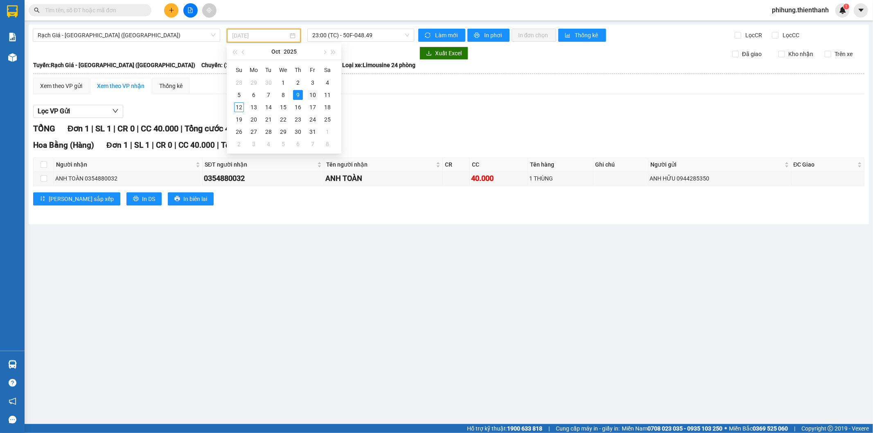
click at [315, 97] on div "10" at bounding box center [313, 95] width 10 height 10
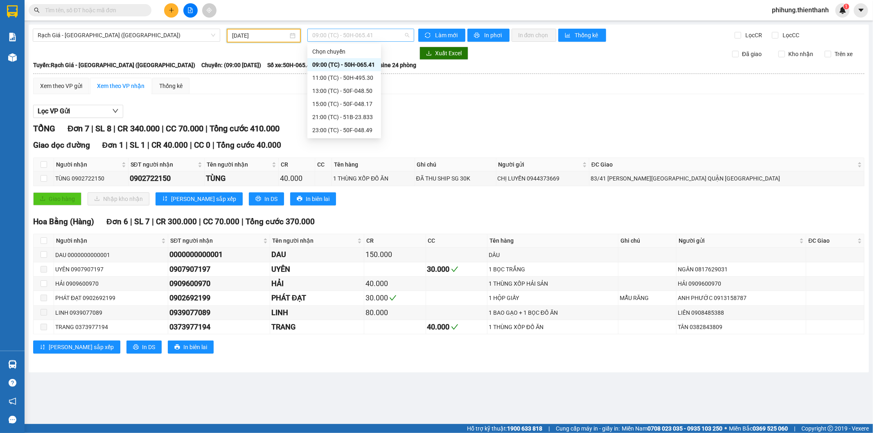
click at [333, 38] on span "09:00 (TC) - 50H-065.41" at bounding box center [360, 35] width 97 height 12
click at [334, 77] on div "11:00 (TC) - 50H-495.30" at bounding box center [344, 77] width 64 height 9
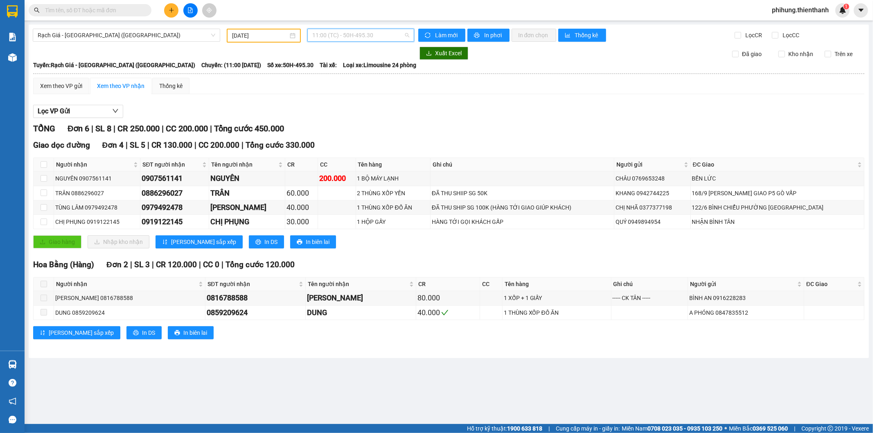
click at [348, 32] on span "11:00 (TC) - 50H-495.30" at bounding box center [360, 35] width 97 height 12
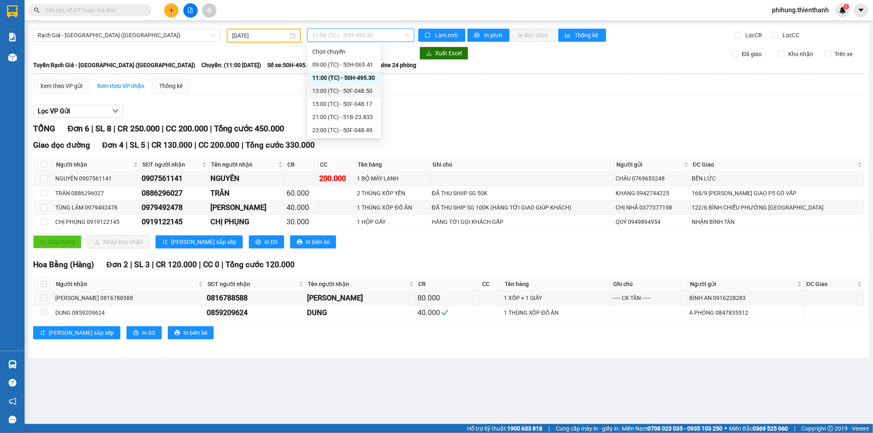
click at [332, 93] on div "13:00 (TC) - 50F-048.50" at bounding box center [344, 90] width 64 height 9
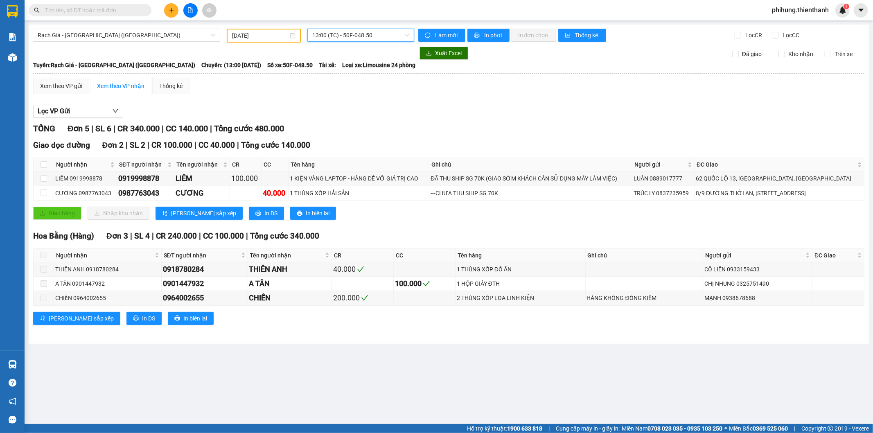
click at [348, 35] on span "13:00 (TC) - 50F-048.50" at bounding box center [360, 35] width 97 height 12
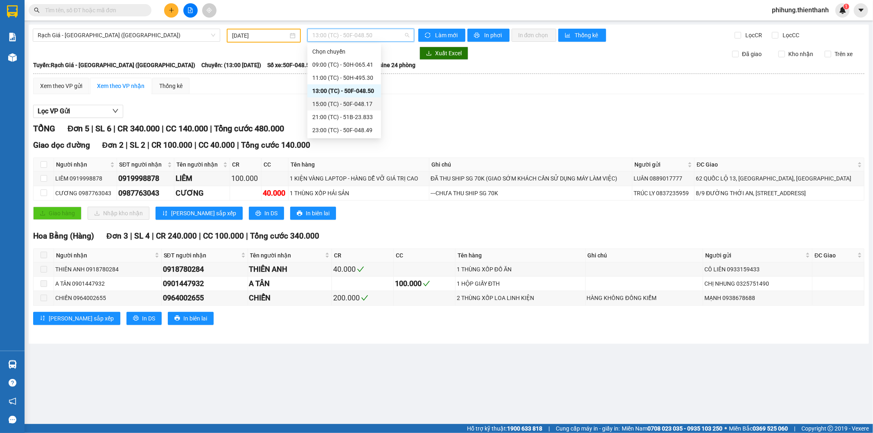
click at [351, 105] on div "15:00 (TC) - 50F-048.17" at bounding box center [344, 104] width 64 height 9
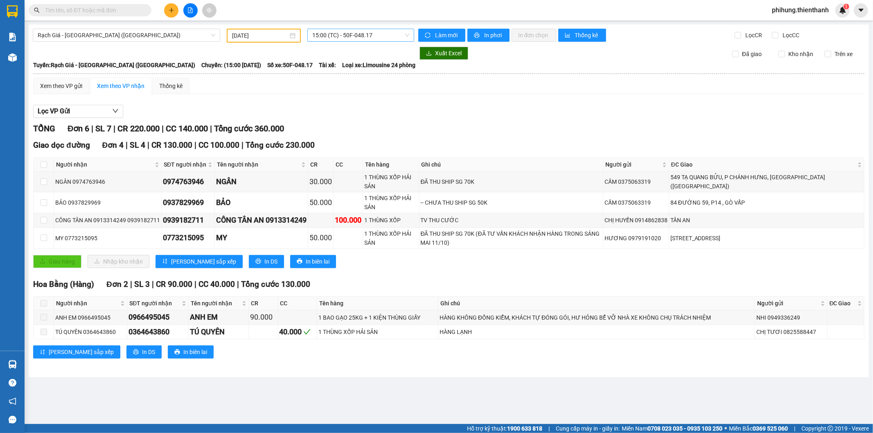
click at [353, 33] on span "15:00 (TC) - 50F-048.17" at bounding box center [360, 35] width 97 height 12
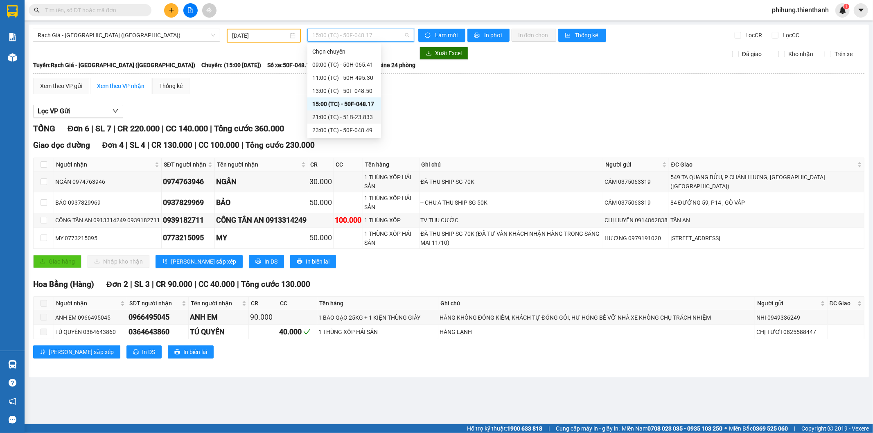
click at [344, 113] on div "21:00 (TC) - 51B-23.833" at bounding box center [344, 117] width 64 height 9
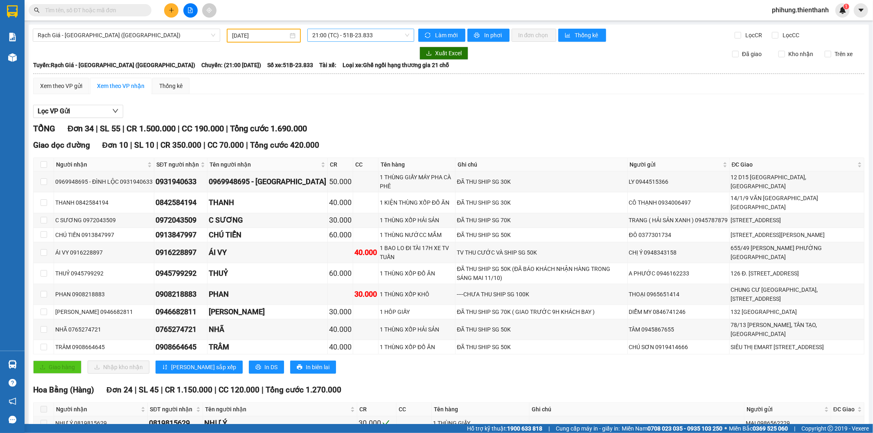
click at [350, 33] on span "21:00 (TC) - 51B-23.833" at bounding box center [360, 35] width 97 height 12
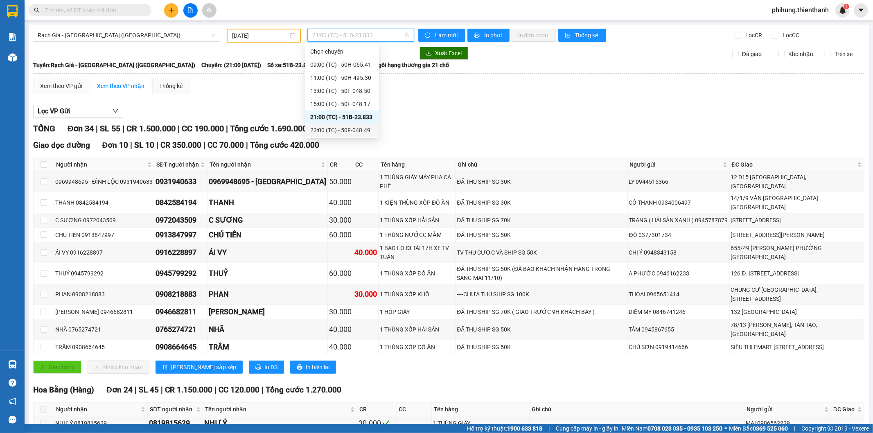
click at [343, 127] on div "23:00 (TC) - 50F-048.49" at bounding box center [342, 130] width 64 height 9
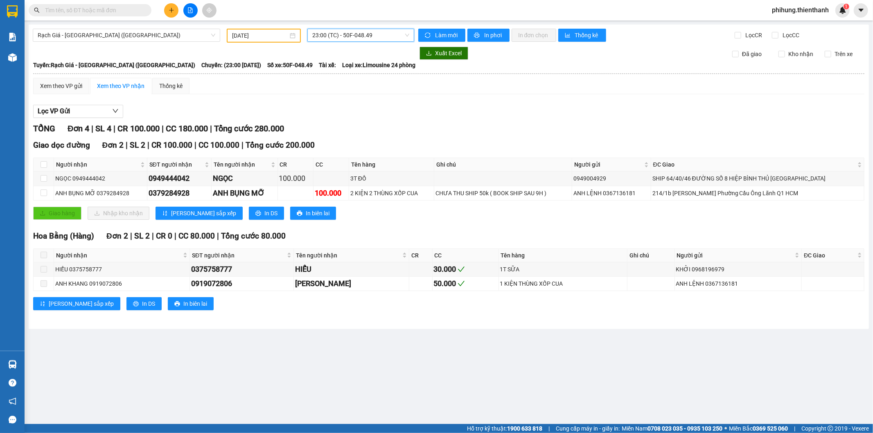
drag, startPoint x: 279, startPoint y: 27, endPoint x: 283, endPoint y: 60, distance: 33.1
click at [279, 28] on div "Rạch Giá - [GEOGRAPHIC_DATA] ([GEOGRAPHIC_DATA]) [DATE] 23:00 23:00 (TC) - 50F-…" at bounding box center [449, 177] width 841 height 305
click at [278, 35] on input "[DATE]" at bounding box center [260, 35] width 56 height 9
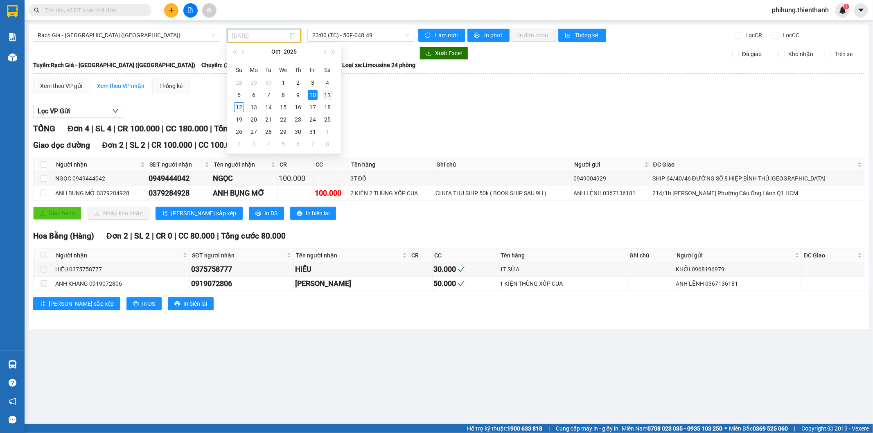
click at [330, 95] on div "11" at bounding box center [328, 95] width 10 height 10
type input "[DATE]"
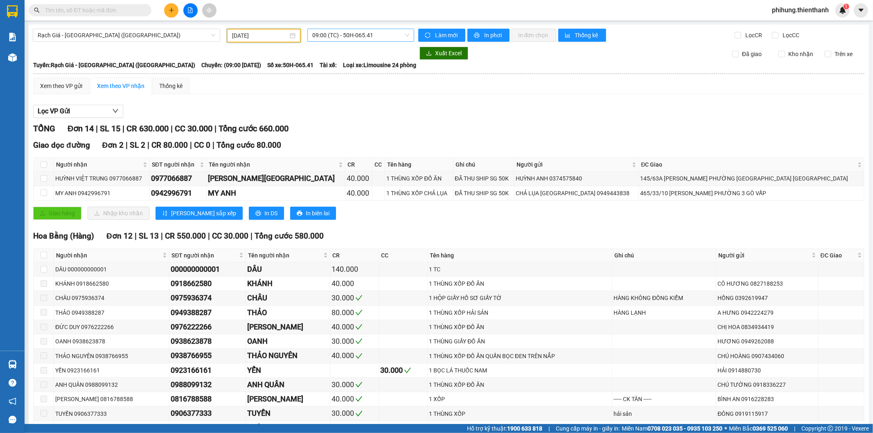
click at [375, 38] on span "09:00 (TC) - 50H-065.41" at bounding box center [360, 35] width 97 height 12
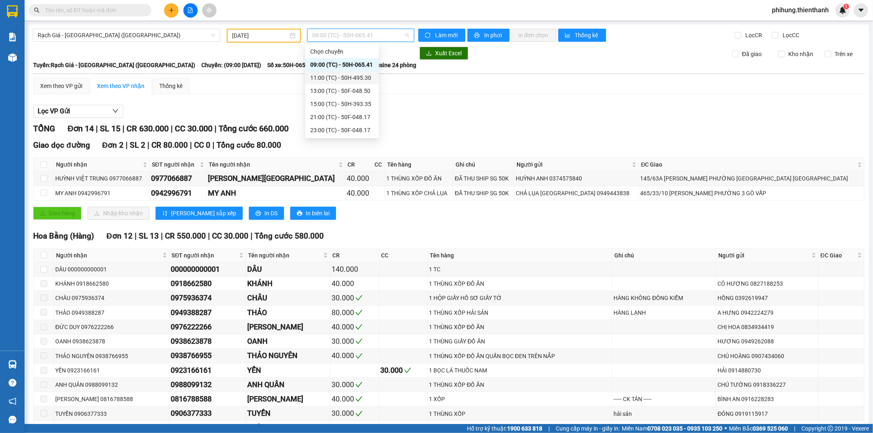
click at [343, 74] on div "11:00 (TC) - 50H-495.30" at bounding box center [342, 77] width 64 height 9
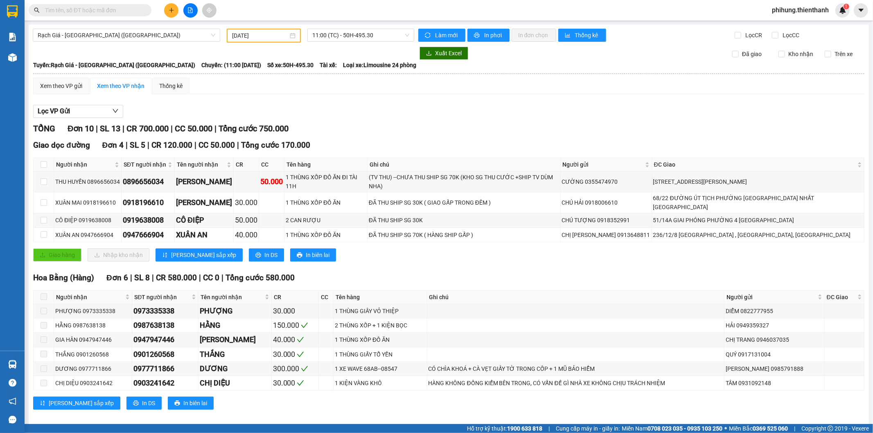
drag, startPoint x: 382, startPoint y: 35, endPoint x: 370, endPoint y: 57, distance: 25.5
click at [382, 37] on span "11:00 (TC) - 50H-495.30" at bounding box center [360, 35] width 97 height 12
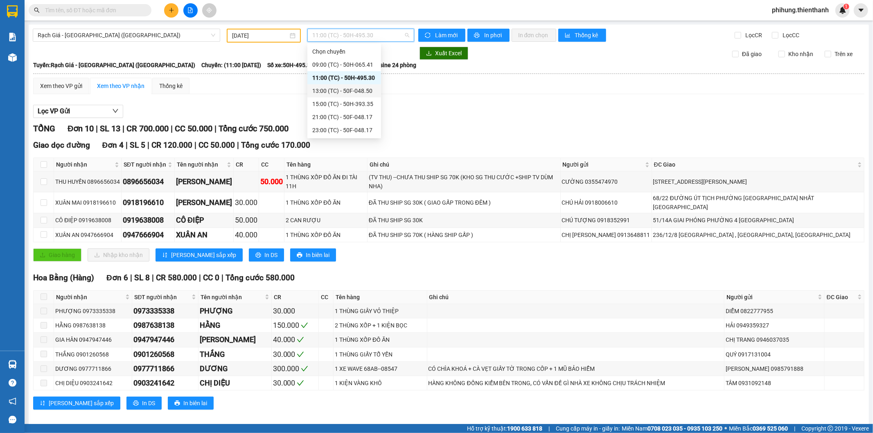
click at [336, 92] on div "13:00 (TC) - 50F-048.50" at bounding box center [344, 90] width 64 height 9
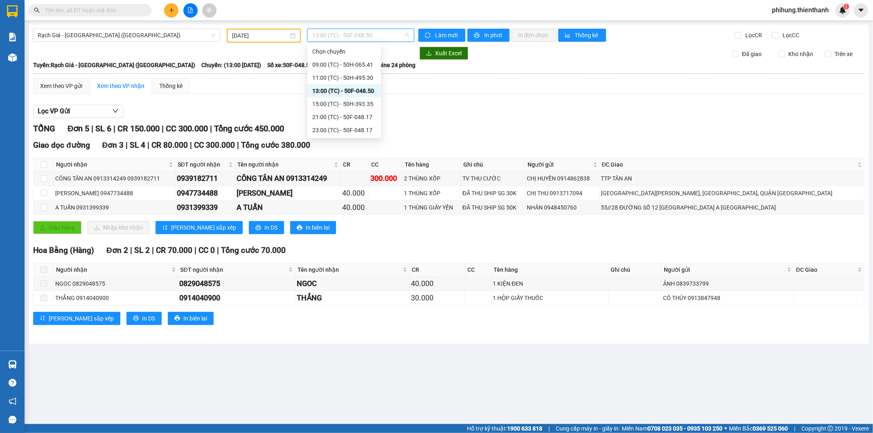
click at [349, 32] on span "13:00 (TC) - 50F-048.50" at bounding box center [360, 35] width 97 height 12
click at [344, 100] on div "15:00 (TC) - 50H-393.35" at bounding box center [344, 104] width 64 height 9
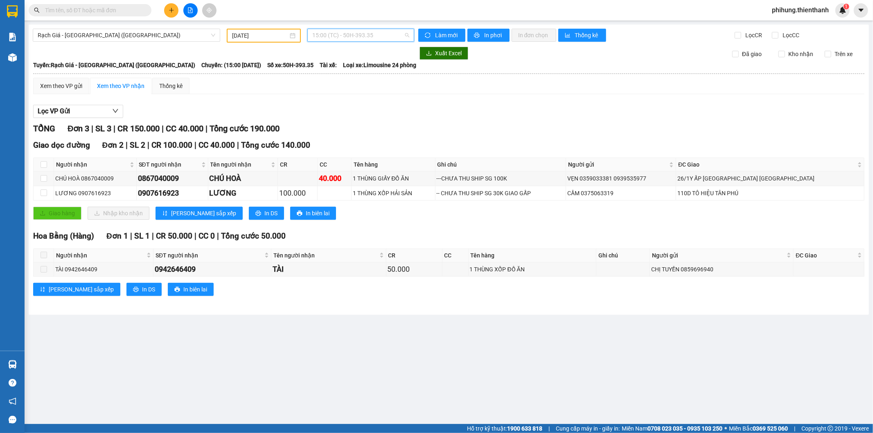
click at [339, 38] on span "15:00 (TC) - 50H-393.35" at bounding box center [360, 35] width 97 height 12
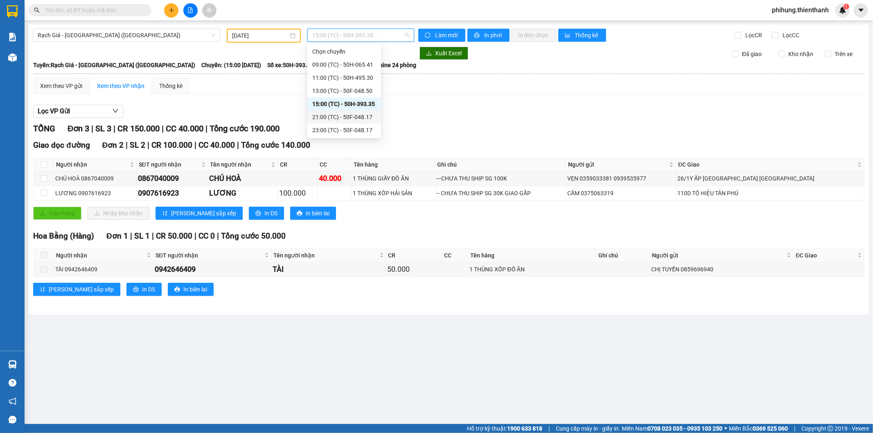
click at [346, 115] on div "21:00 (TC) - 50F-048.17" at bounding box center [344, 117] width 64 height 9
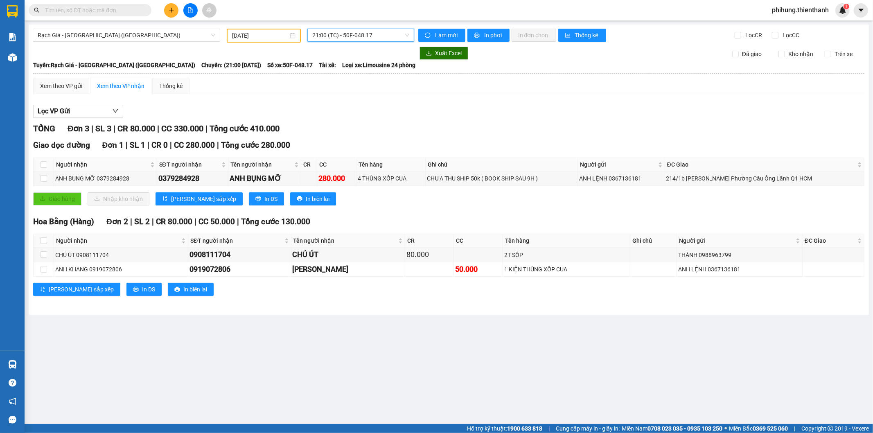
click at [362, 39] on span "21:00 (TC) - 50F-048.17" at bounding box center [360, 35] width 97 height 12
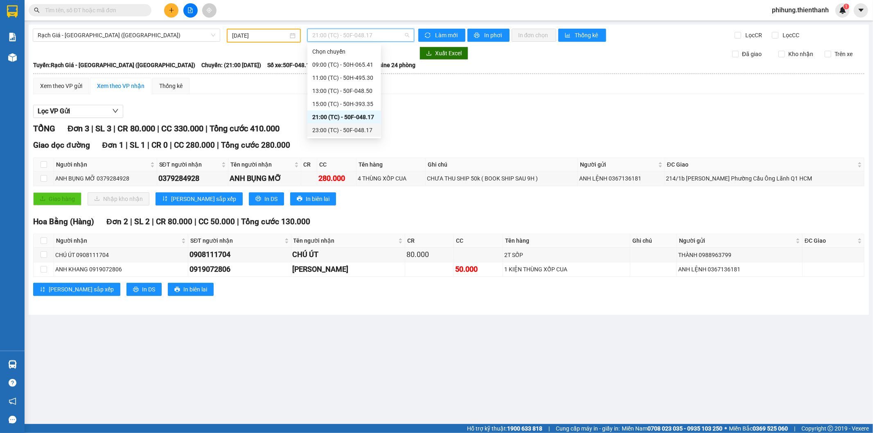
click at [353, 126] on div "23:00 (TC) - 50F-048.17" at bounding box center [344, 130] width 64 height 9
